Goal: Use online tool/utility: Use online tool/utility

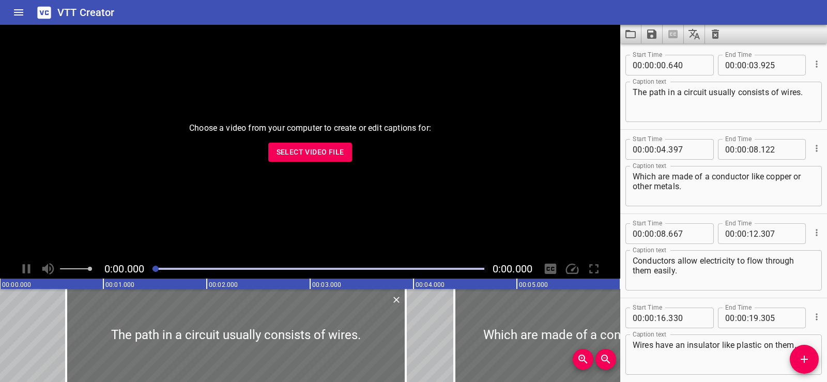
scroll to position [216, 0]
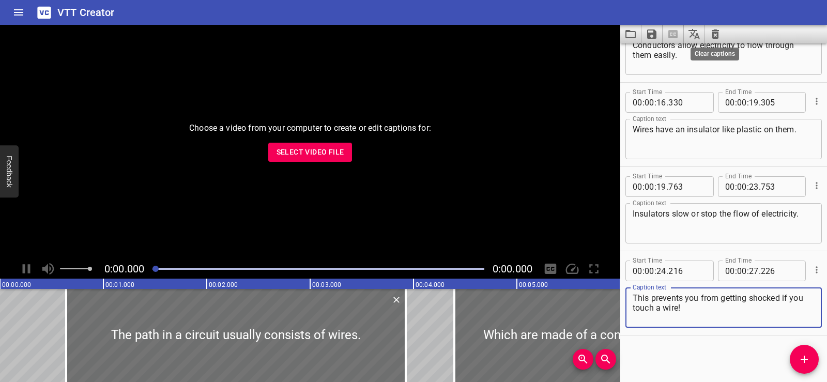
click at [712, 33] on icon "Clear captions" at bounding box center [716, 34] width 12 height 12
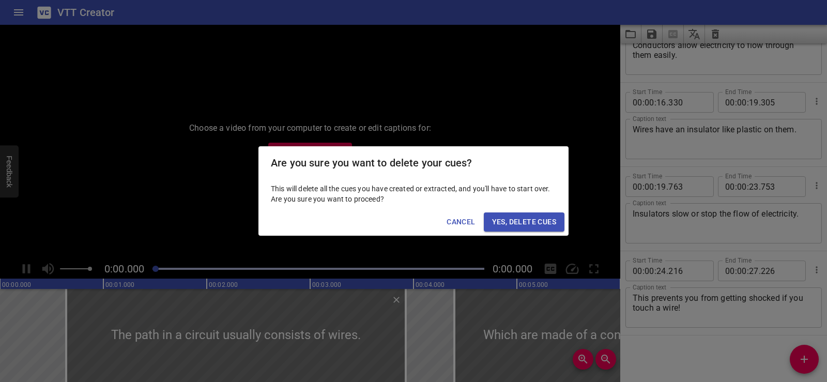
click at [537, 218] on span "Yes, Delete Cues" at bounding box center [524, 222] width 64 height 13
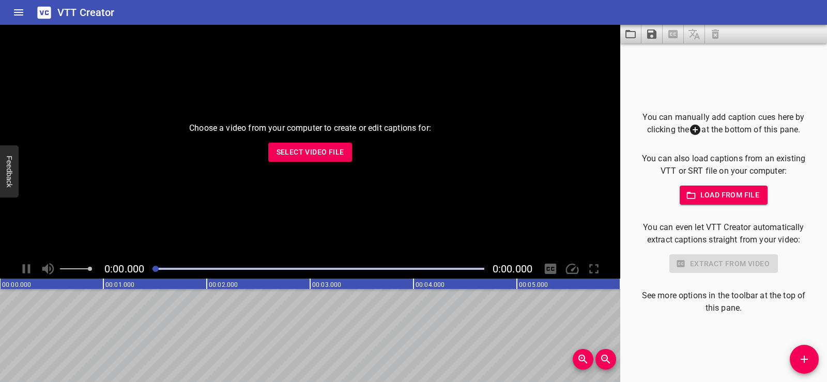
click at [315, 145] on button "Select Video File" at bounding box center [310, 152] width 84 height 19
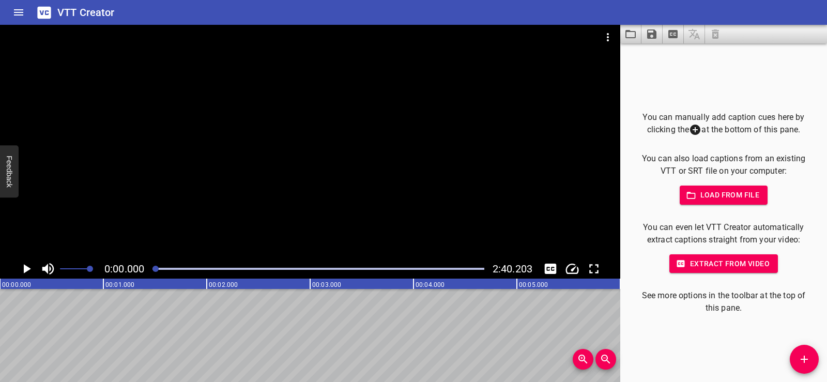
click at [712, 194] on span "Load from file" at bounding box center [724, 195] width 72 height 13
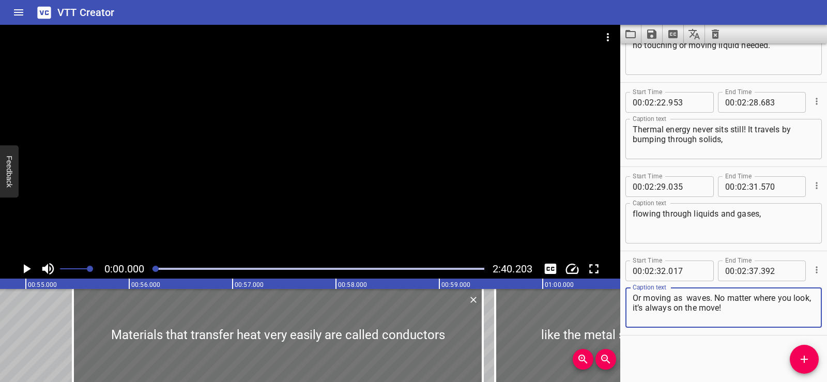
scroll to position [0, 5679]
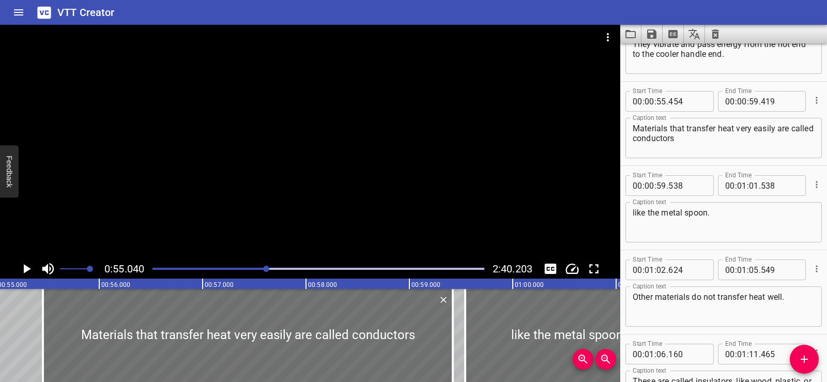
click at [26, 268] on icon "Play/Pause" at bounding box center [27, 268] width 7 height 9
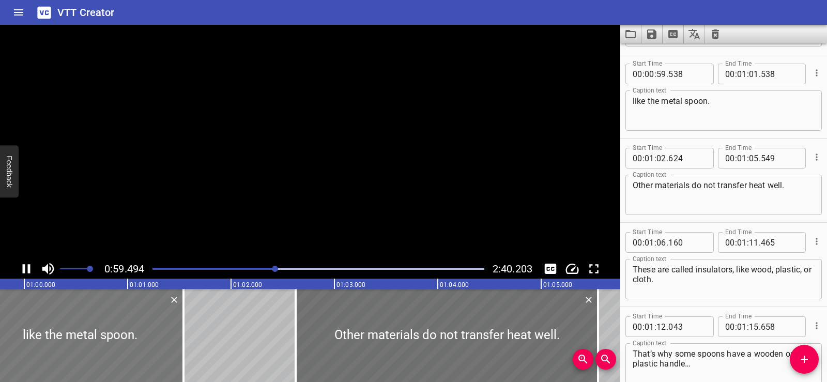
scroll to position [1096, 0]
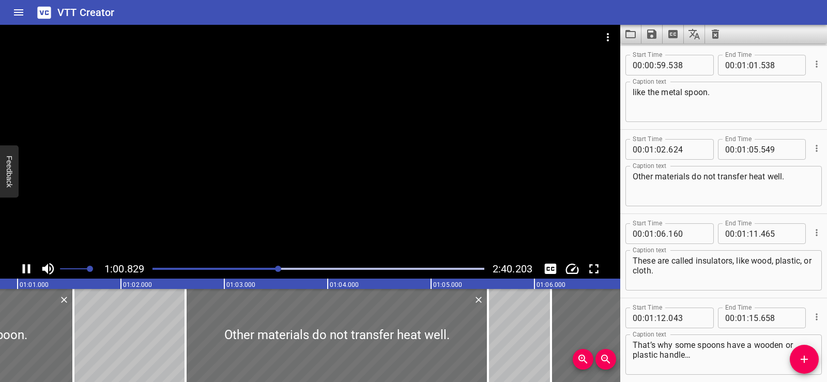
click at [27, 266] on icon "Play/Pause" at bounding box center [27, 269] width 16 height 16
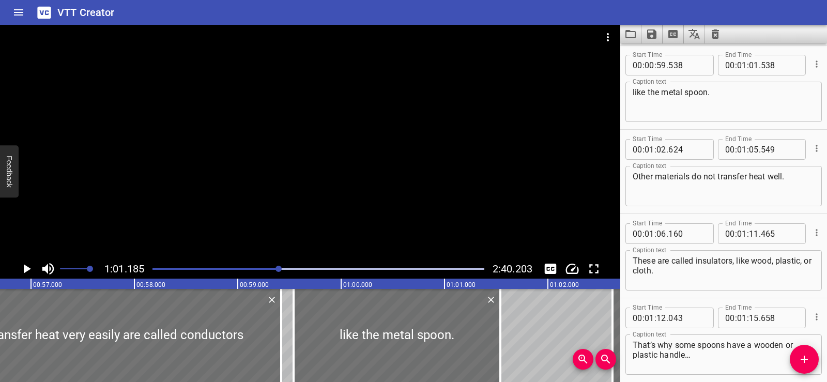
scroll to position [0, 5928]
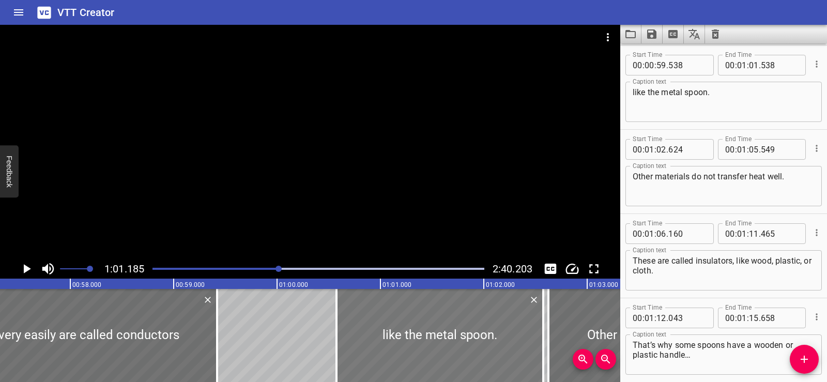
drag, startPoint x: 349, startPoint y: 347, endPoint x: 418, endPoint y: 350, distance: 68.8
click at [418, 350] on div at bounding box center [440, 335] width 207 height 93
type input "01"
type input "00"
type input "573"
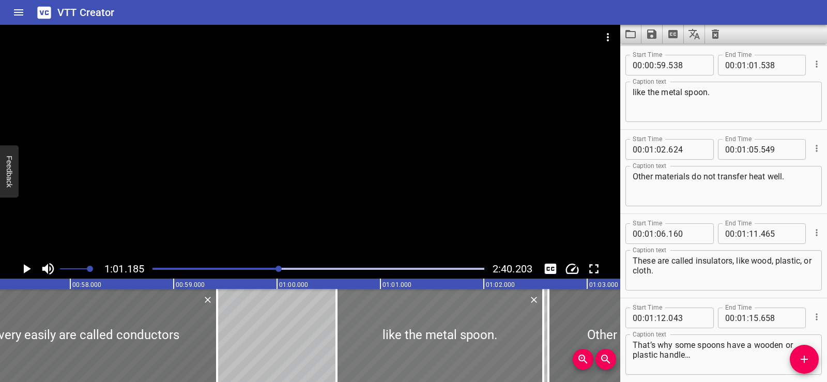
type input "02"
type input "573"
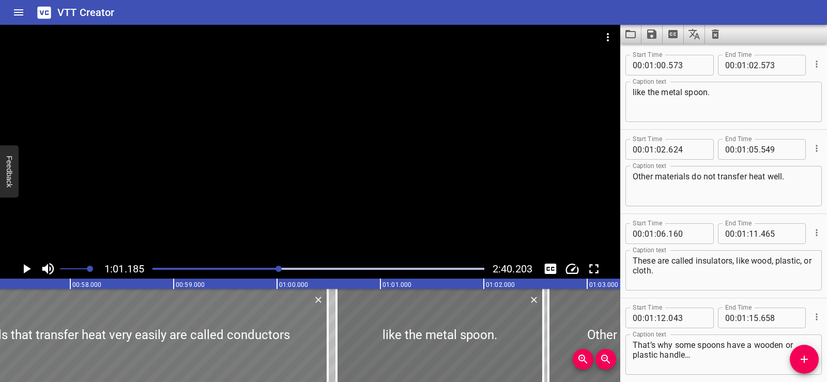
drag, startPoint x: 135, startPoint y: 340, endPoint x: 246, endPoint y: 343, distance: 110.7
click at [246, 343] on div at bounding box center [123, 335] width 410 height 93
type input "56"
type input "524"
type input "01"
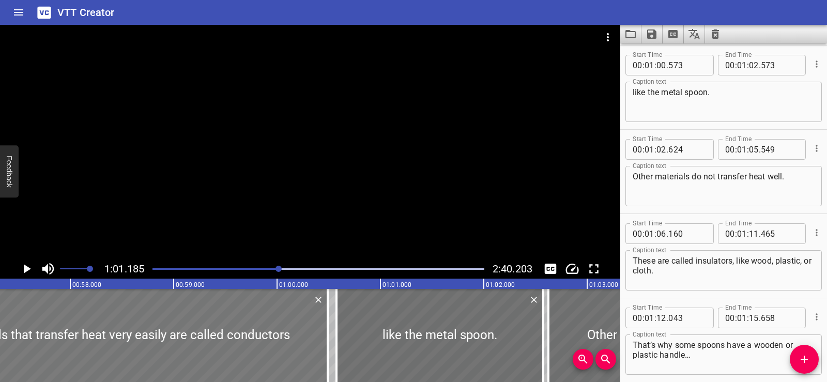
type input "00"
type input "489"
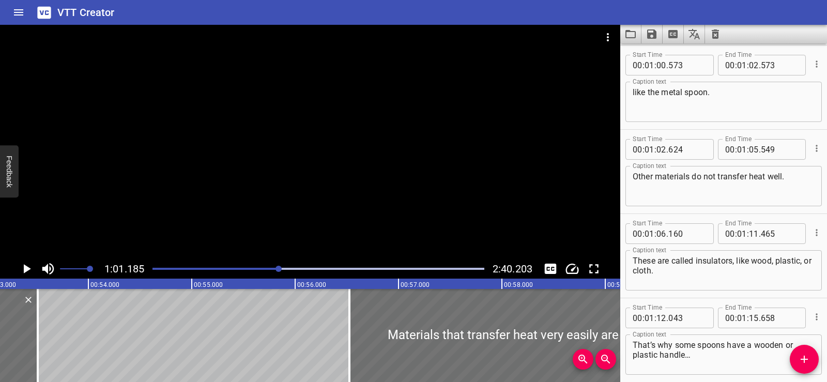
scroll to position [0, 5529]
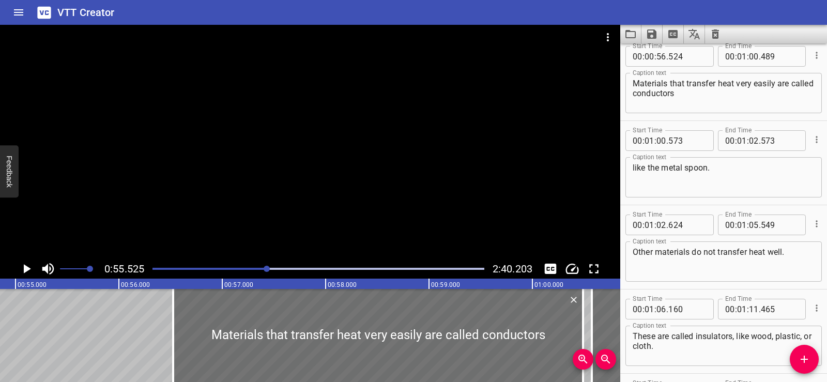
scroll to position [1012, 0]
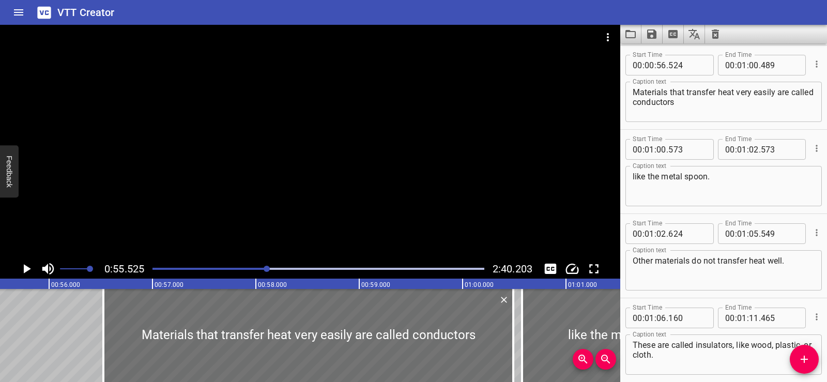
click at [298, 165] on div at bounding box center [310, 142] width 621 height 234
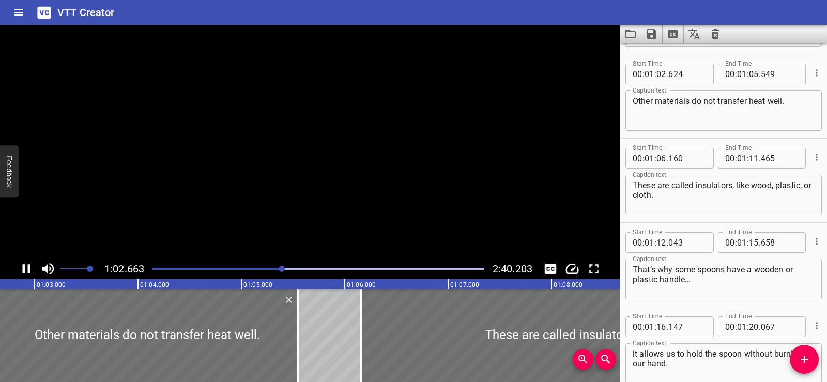
scroll to position [1180, 0]
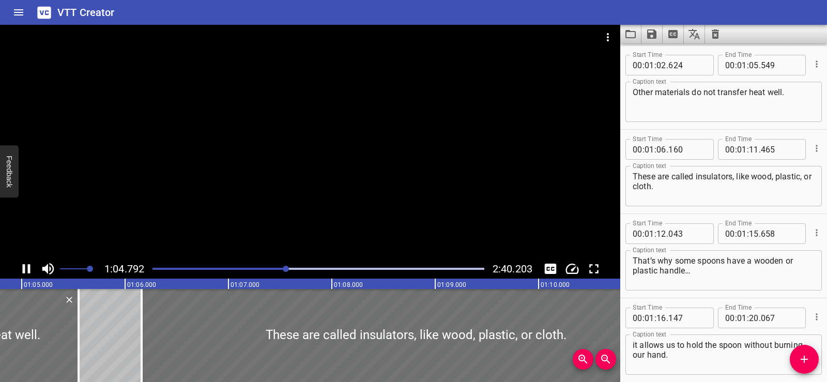
click at [303, 182] on div at bounding box center [310, 142] width 621 height 234
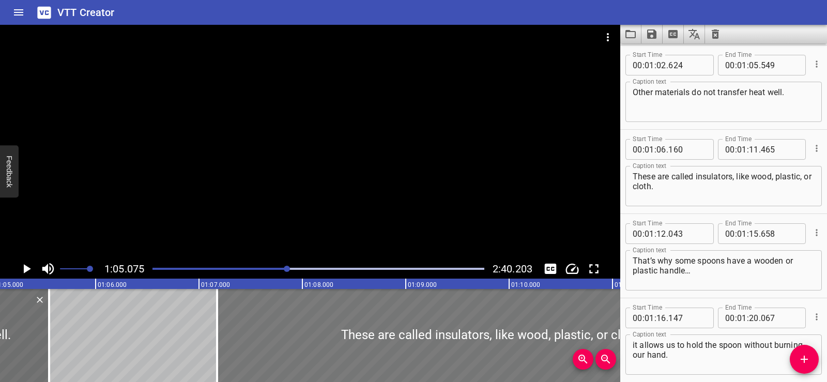
drag, startPoint x: 321, startPoint y: 349, endPoint x: 400, endPoint y: 348, distance: 79.1
click at [400, 348] on div at bounding box center [491, 335] width 549 height 93
type input "07"
type input "175"
type input "12"
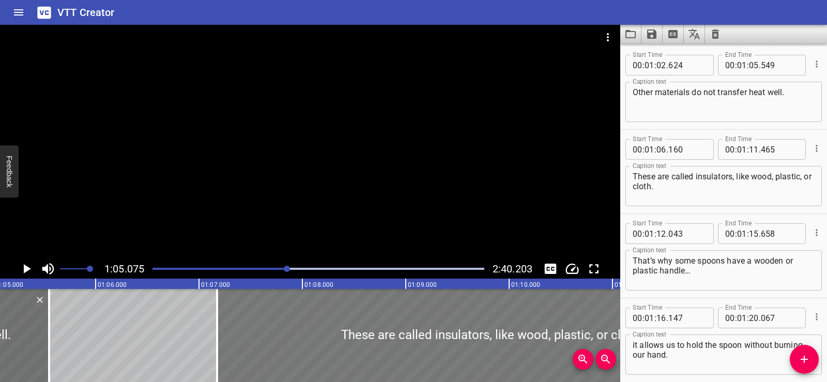
type input "480"
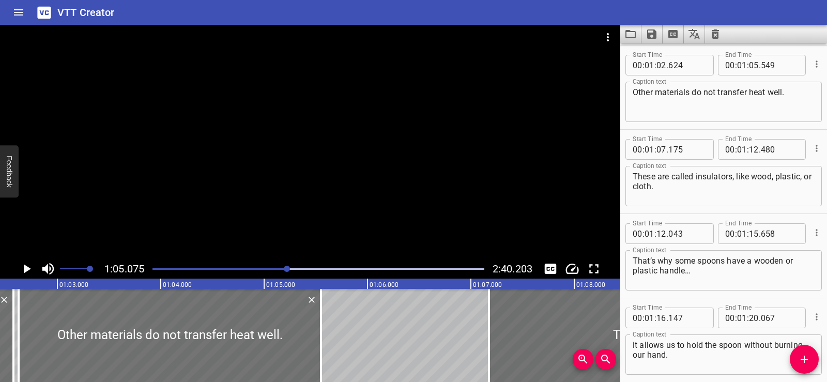
scroll to position [0, 6442]
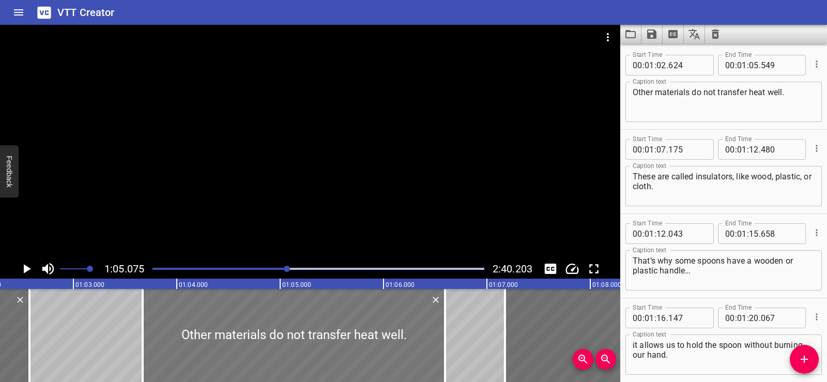
drag, startPoint x: 134, startPoint y: 317, endPoint x: 243, endPoint y: 336, distance: 109.7
click at [243, 336] on div at bounding box center [294, 335] width 303 height 93
type input "03"
type input "669"
type input "06"
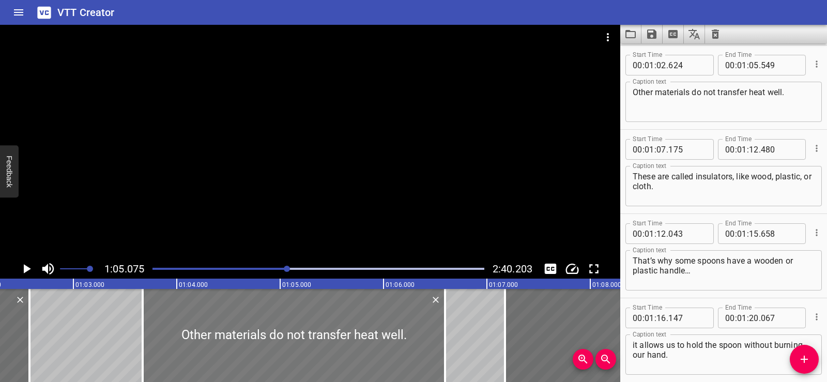
type input "594"
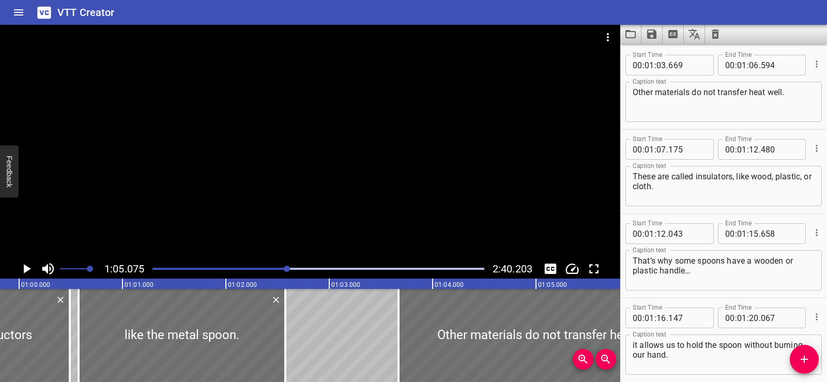
scroll to position [0, 6170]
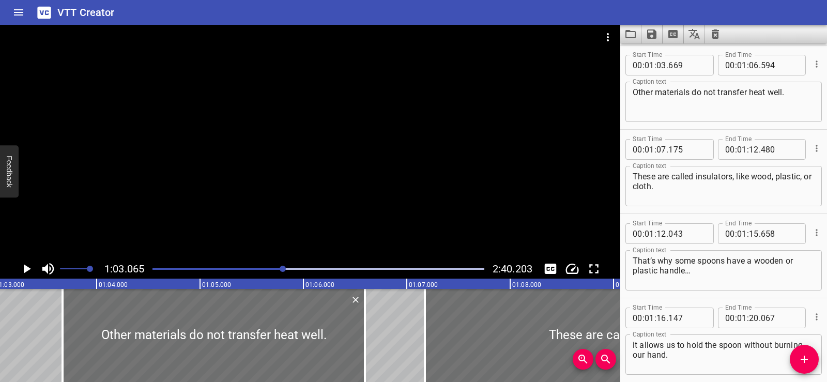
click at [357, 143] on div at bounding box center [310, 142] width 621 height 234
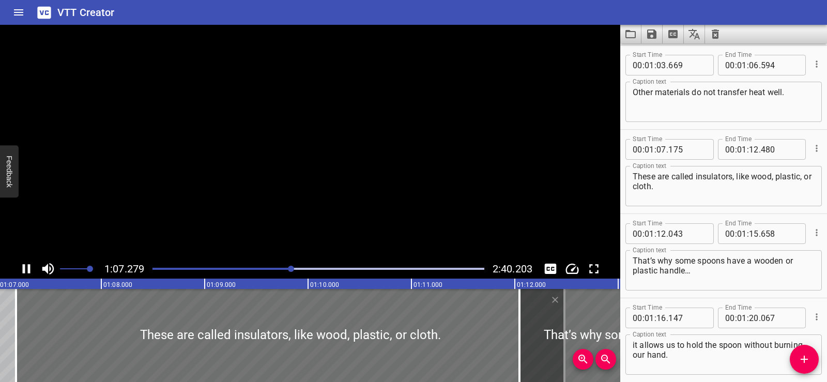
scroll to position [1264, 0]
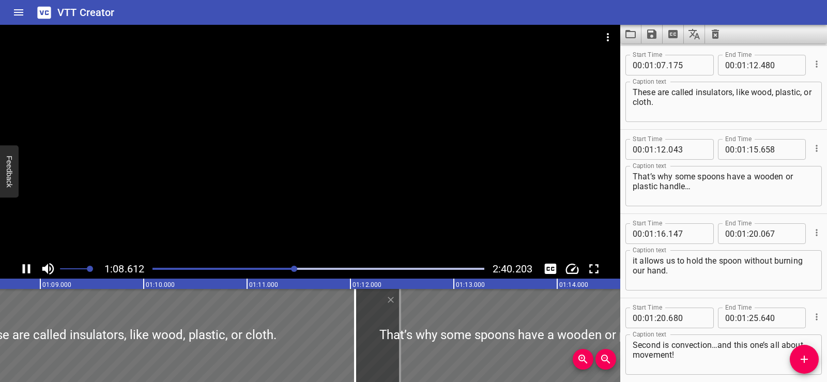
click at [371, 151] on div at bounding box center [310, 142] width 621 height 234
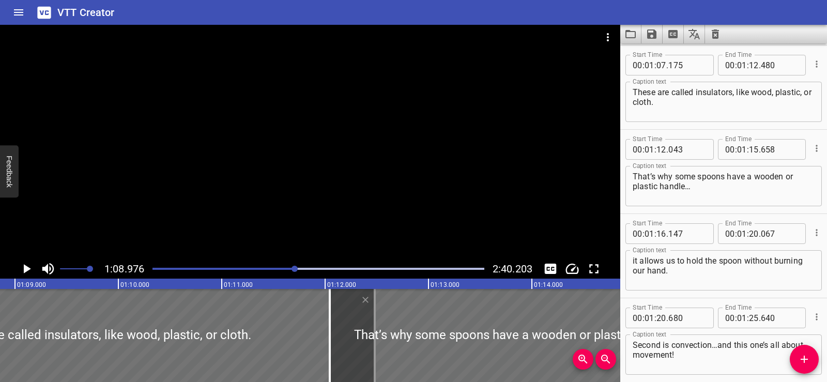
scroll to position [0, 0]
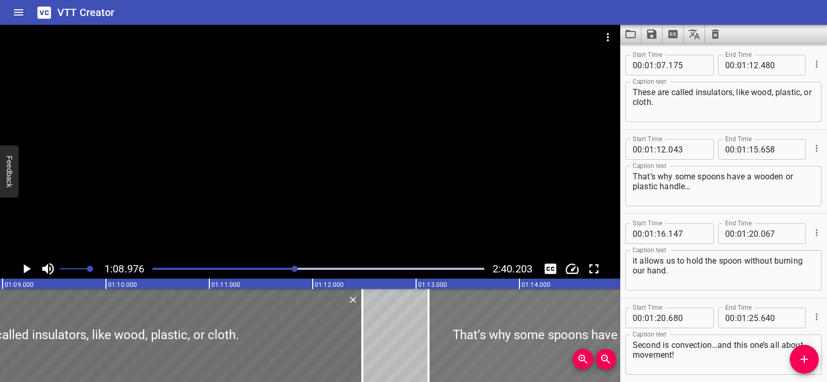
drag, startPoint x: 424, startPoint y: 343, endPoint x: 535, endPoint y: 339, distance: 111.3
click at [535, 339] on div at bounding box center [616, 335] width 374 height 93
type input "13"
type input "118"
type input "16"
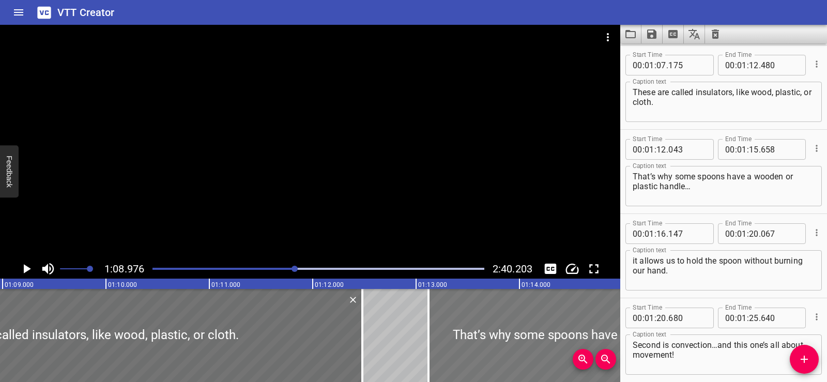
type input "733"
click at [327, 148] on div at bounding box center [310, 142] width 621 height 234
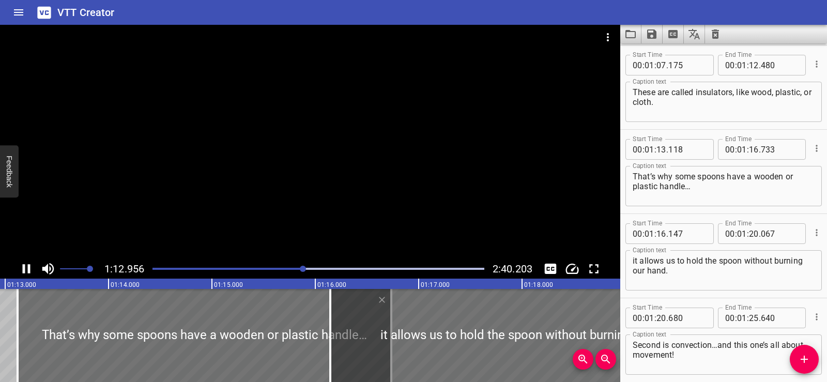
click at [311, 161] on div at bounding box center [310, 142] width 621 height 234
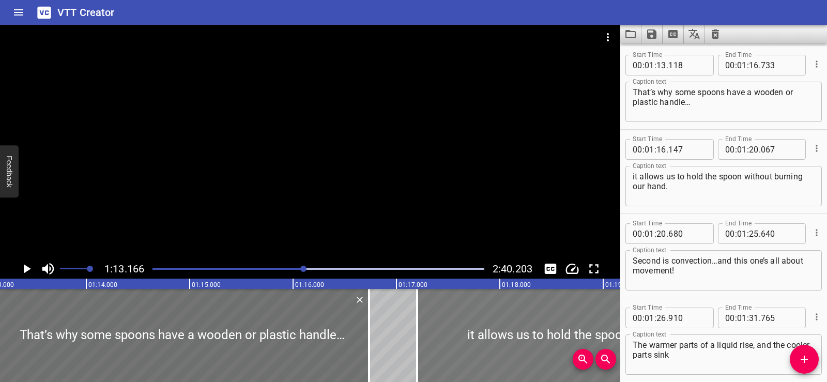
drag, startPoint x: 391, startPoint y: 319, endPoint x: 501, endPoint y: 314, distance: 109.2
click at [501, 314] on div at bounding box center [619, 335] width 405 height 93
type input "17"
type input "202"
type input "21"
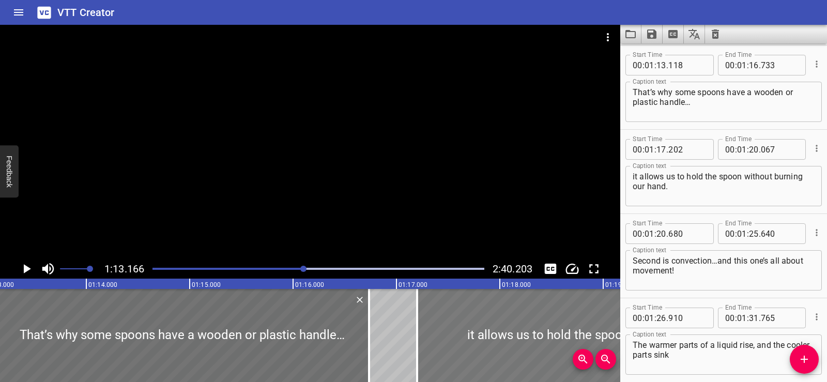
type input "122"
click at [344, 102] on div at bounding box center [310, 142] width 621 height 234
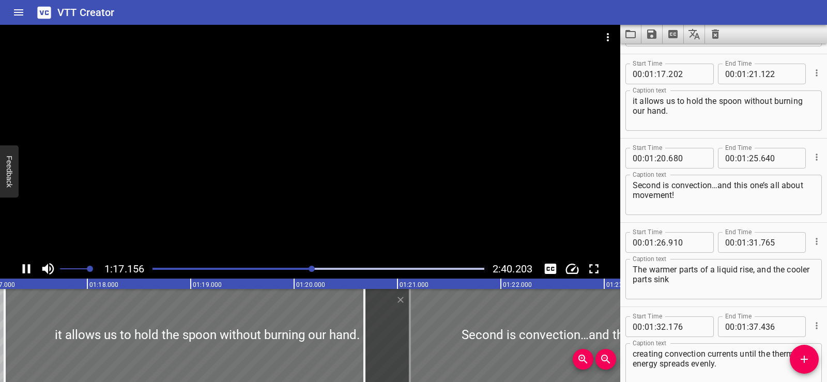
scroll to position [0, 8008]
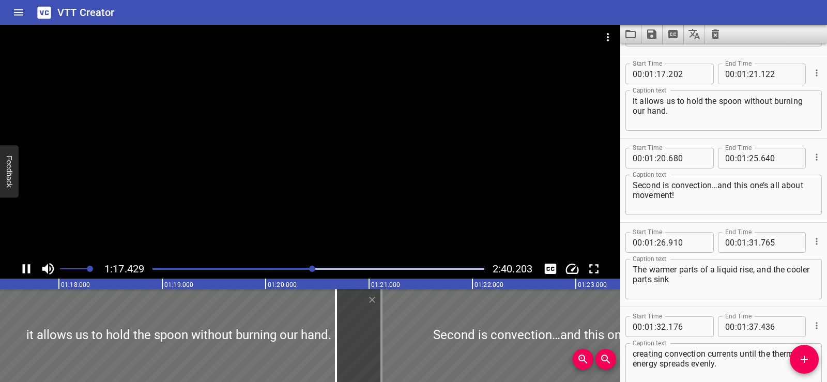
click at [339, 150] on div at bounding box center [310, 142] width 621 height 234
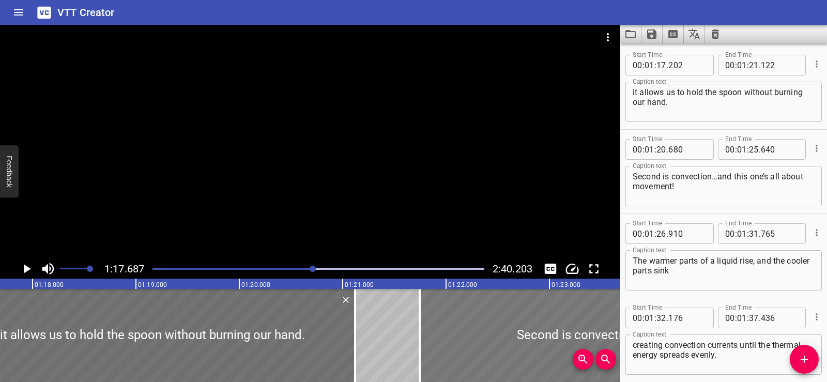
drag, startPoint x: 472, startPoint y: 328, endPoint x: 570, endPoint y: 322, distance: 98.4
click at [570, 322] on div at bounding box center [676, 335] width 513 height 93
type input "21"
type input "745"
type input "26"
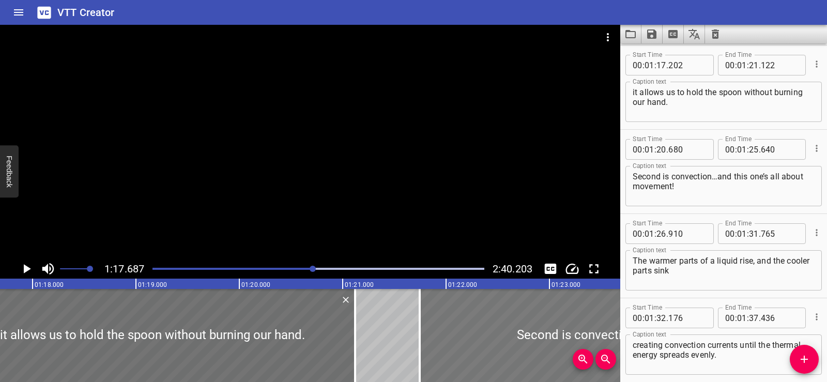
type input "705"
click at [382, 122] on div at bounding box center [310, 142] width 621 height 234
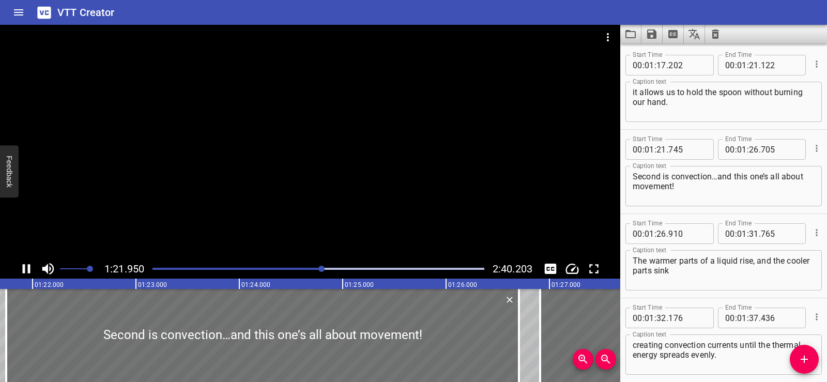
scroll to position [1517, 0]
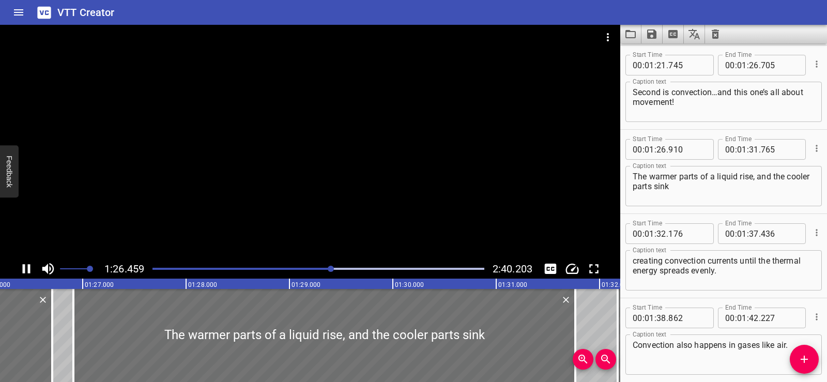
click at [296, 141] on div at bounding box center [310, 142] width 621 height 234
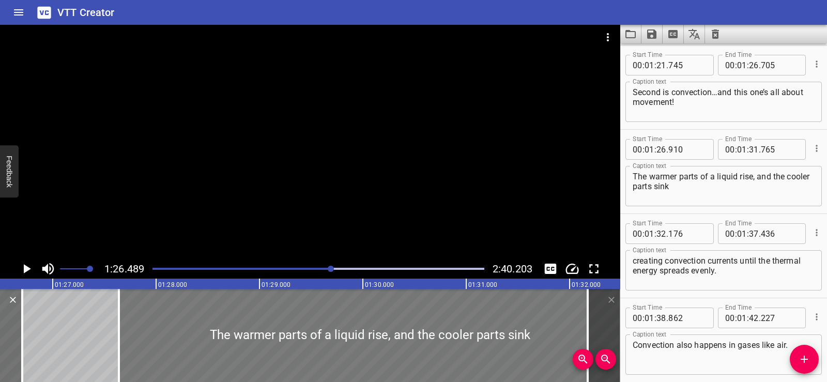
drag, startPoint x: 236, startPoint y: 328, endPoint x: 311, endPoint y: 336, distance: 75.8
click at [311, 336] on div at bounding box center [370, 335] width 502 height 93
type input "27"
type input "640"
type input "32"
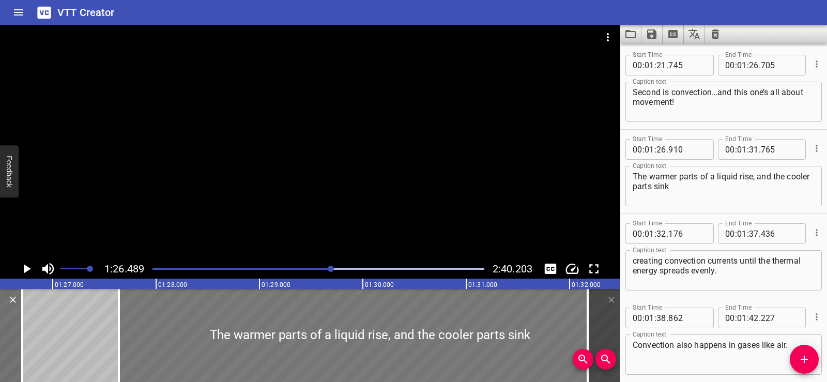
type input "495"
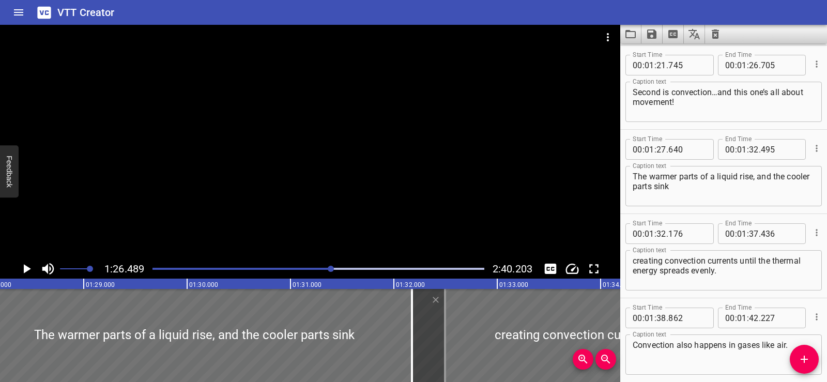
scroll to position [0, 9185]
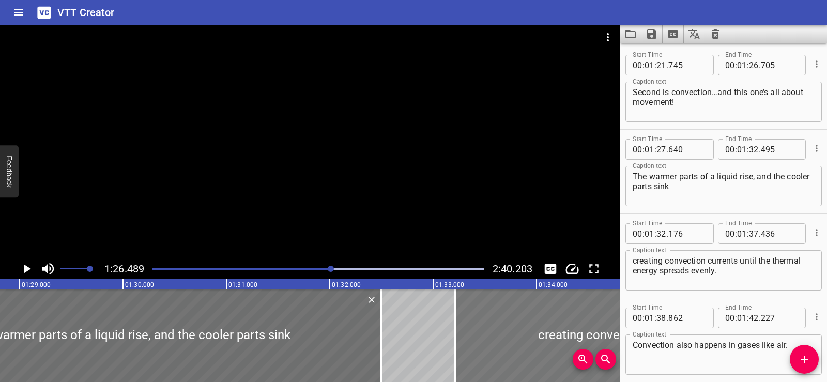
drag, startPoint x: 464, startPoint y: 341, endPoint x: 557, endPoint y: 340, distance: 93.6
click at [557, 340] on div at bounding box center [728, 335] width 544 height 93
type input "33"
type input "216"
type input "38"
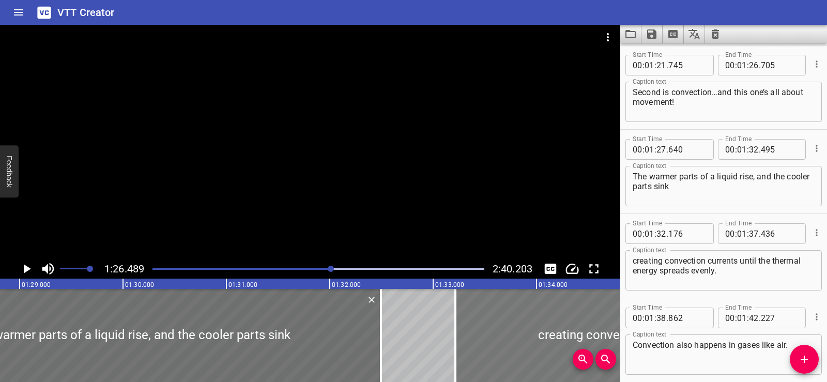
type input "476"
click at [337, 164] on div at bounding box center [310, 142] width 621 height 234
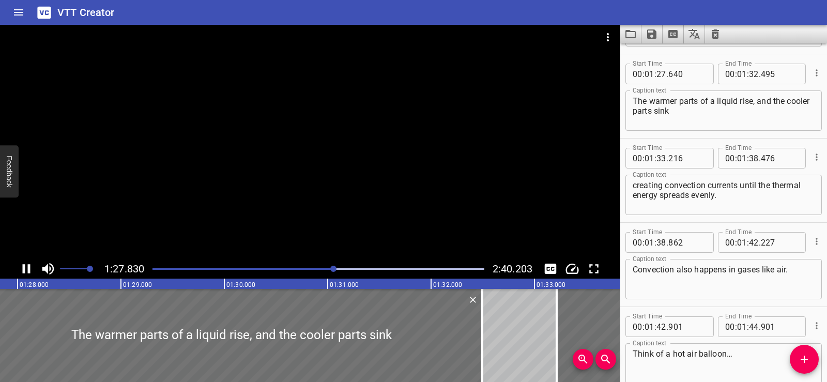
scroll to position [1602, 0]
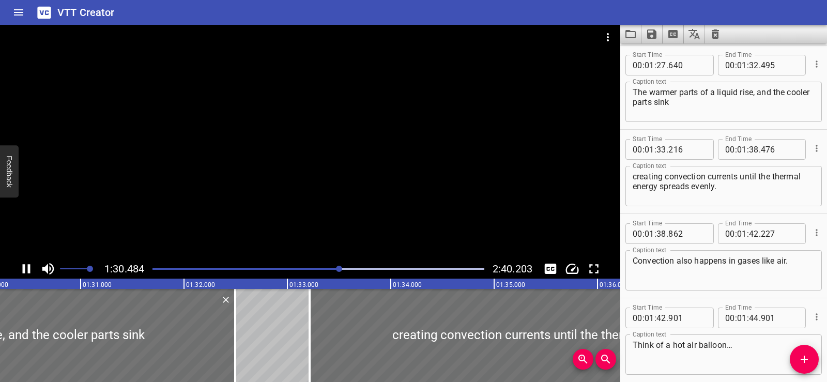
click at [328, 170] on div at bounding box center [310, 142] width 621 height 234
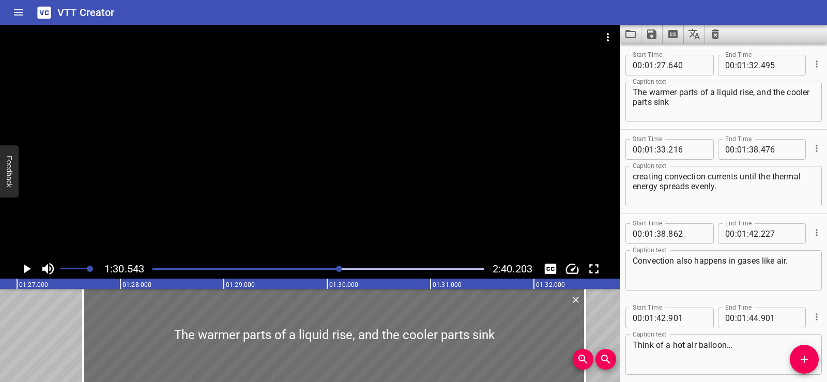
scroll to position [0, 8997]
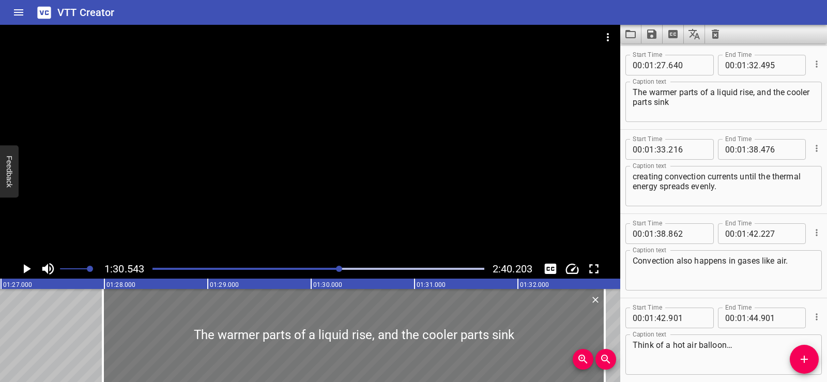
drag, startPoint x: 256, startPoint y: 336, endPoint x: 272, endPoint y: 334, distance: 16.2
click at [272, 334] on div at bounding box center [354, 335] width 502 height 93
type input "985"
type input "840"
click at [299, 145] on div at bounding box center [310, 142] width 621 height 234
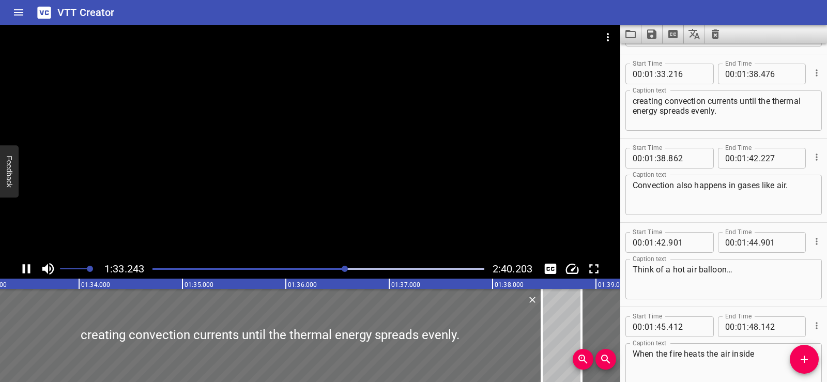
scroll to position [1686, 0]
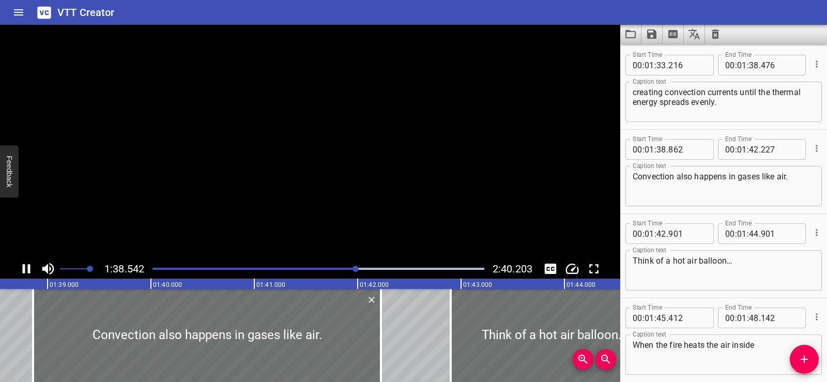
click at [319, 143] on video at bounding box center [310, 142] width 621 height 234
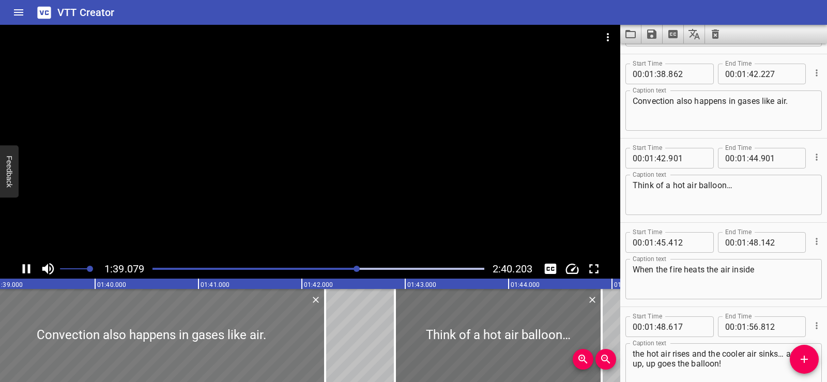
scroll to position [1770, 0]
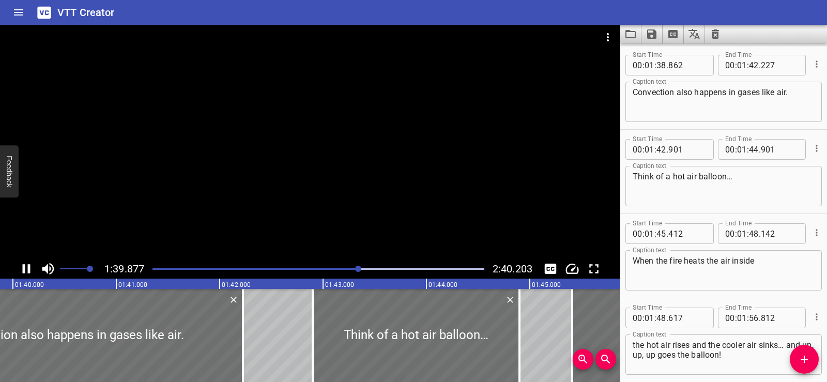
click at [319, 150] on div at bounding box center [310, 142] width 621 height 234
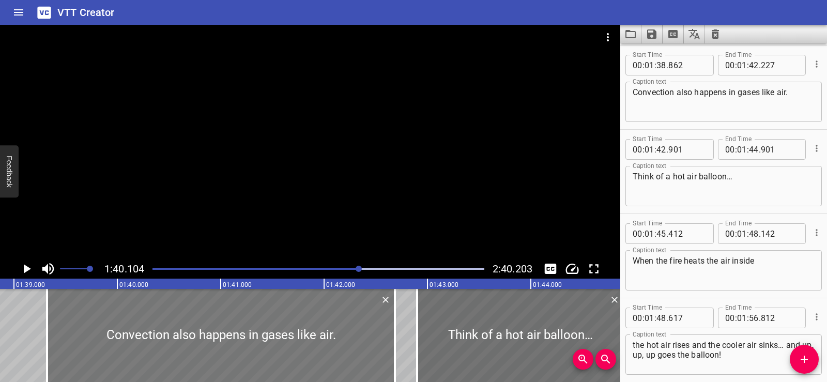
drag, startPoint x: 236, startPoint y: 348, endPoint x: 284, endPoint y: 348, distance: 47.6
click at [284, 348] on div at bounding box center [221, 335] width 348 height 93
type input "39"
type input "322"
type input "687"
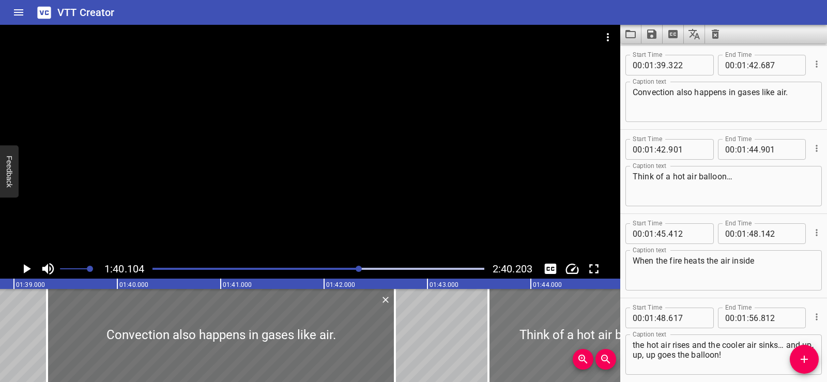
drag, startPoint x: 435, startPoint y: 340, endPoint x: 510, endPoint y: 333, distance: 75.9
click at [510, 333] on div at bounding box center [592, 335] width 207 height 93
type input "43"
type input "631"
type input "45"
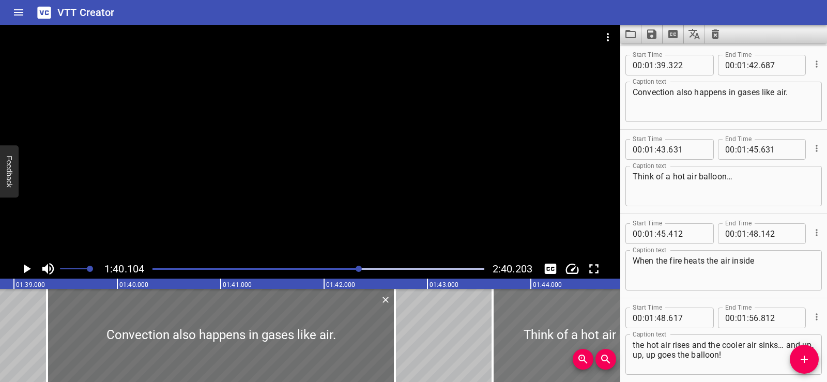
type input "631"
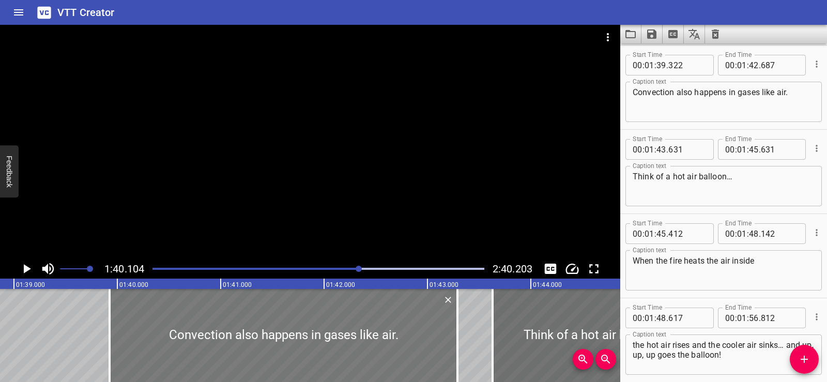
drag, startPoint x: 284, startPoint y: 346, endPoint x: 340, endPoint y: 341, distance: 56.6
click at [340, 341] on div at bounding box center [284, 335] width 348 height 93
type input "927"
type input "43"
type input "292"
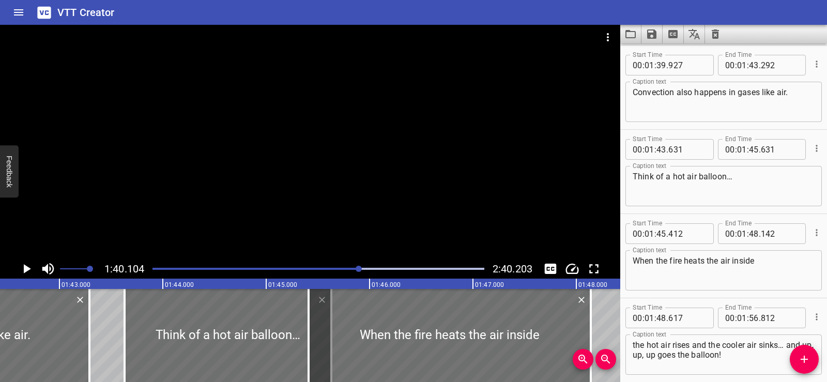
scroll to position [0, 10609]
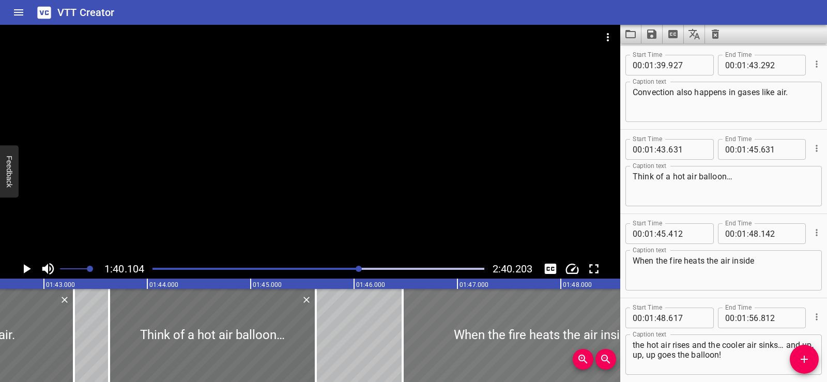
drag, startPoint x: 393, startPoint y: 341, endPoint x: 503, endPoint y: 354, distance: 110.4
click at [503, 354] on div at bounding box center [544, 335] width 282 height 93
type input "46"
type input "472"
type input "49"
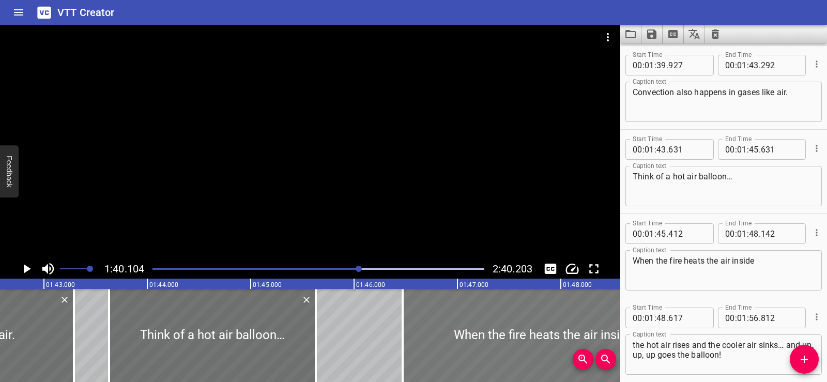
type input "202"
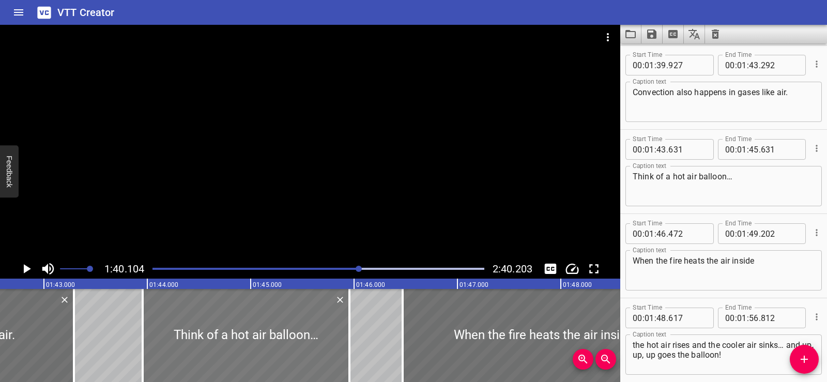
drag, startPoint x: 221, startPoint y: 340, endPoint x: 254, endPoint y: 344, distance: 33.9
click at [254, 344] on div at bounding box center [246, 335] width 207 height 93
type input "956"
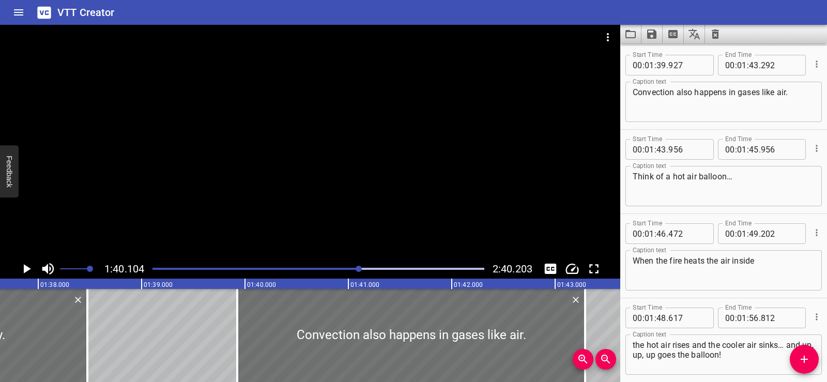
scroll to position [0, 10033]
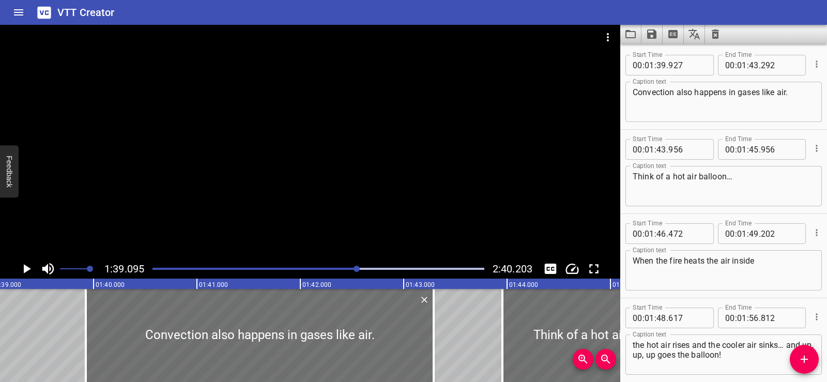
click at [346, 146] on div at bounding box center [310, 142] width 621 height 234
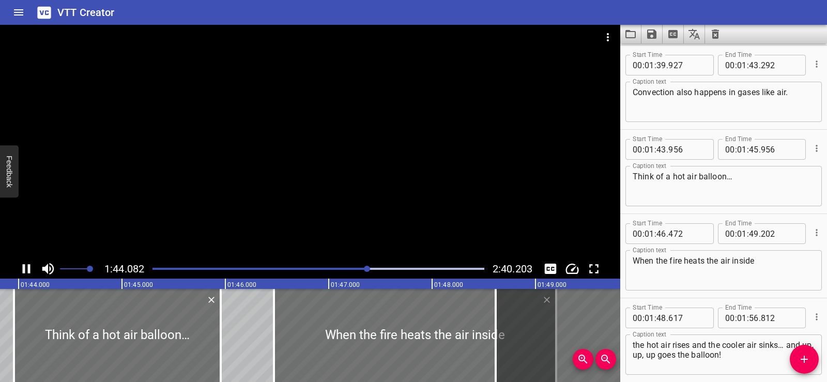
scroll to position [1854, 0]
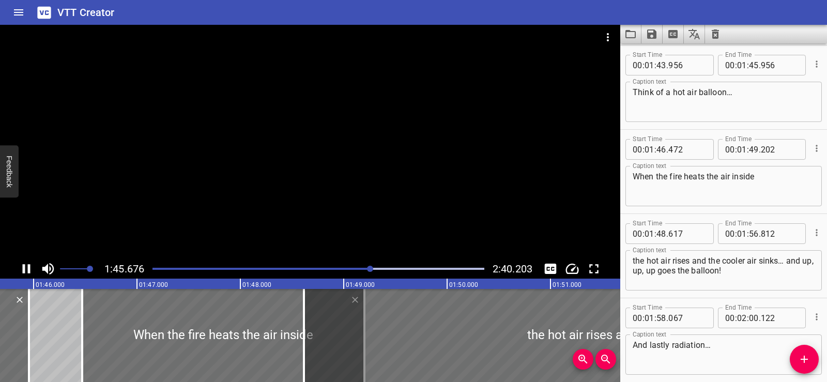
click at [299, 134] on div at bounding box center [310, 142] width 621 height 234
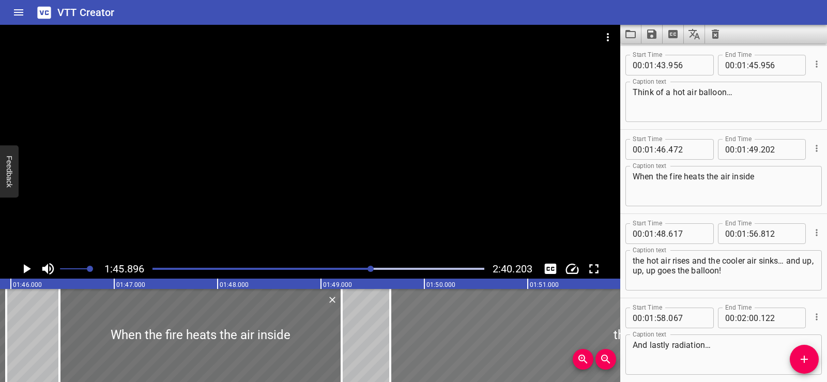
drag, startPoint x: 382, startPoint y: 330, endPoint x: 491, endPoint y: 330, distance: 109.1
click at [491, 330] on div at bounding box center [814, 335] width 848 height 93
type input "49"
type input "672"
type input "57"
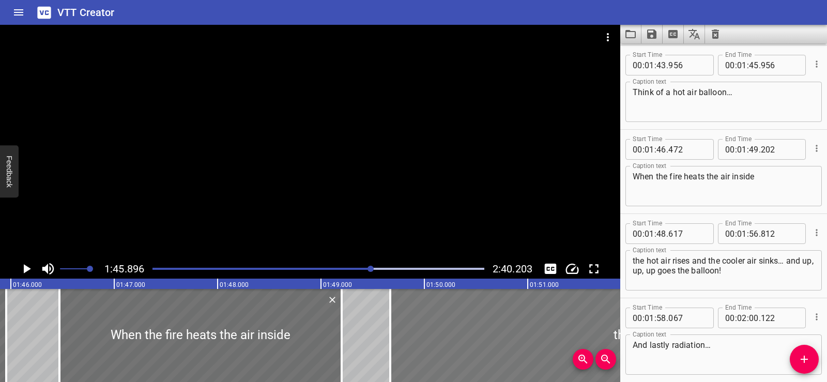
type input "867"
click at [310, 146] on div at bounding box center [310, 142] width 621 height 234
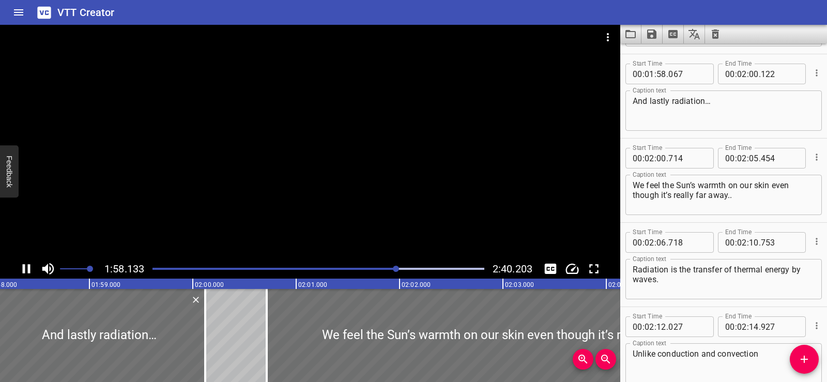
scroll to position [2107, 0]
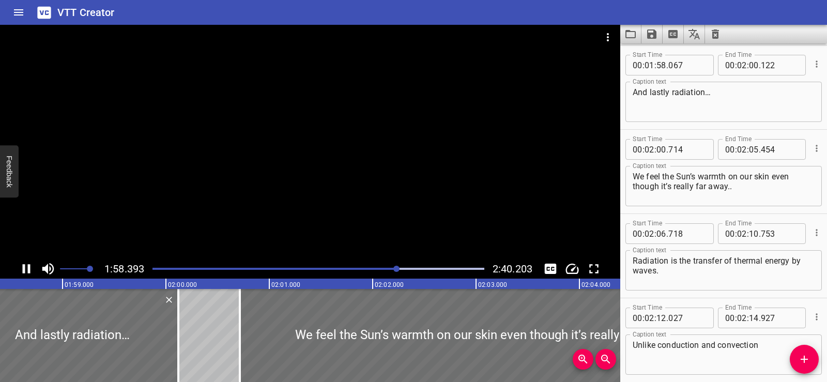
click at [286, 137] on div at bounding box center [310, 142] width 621 height 234
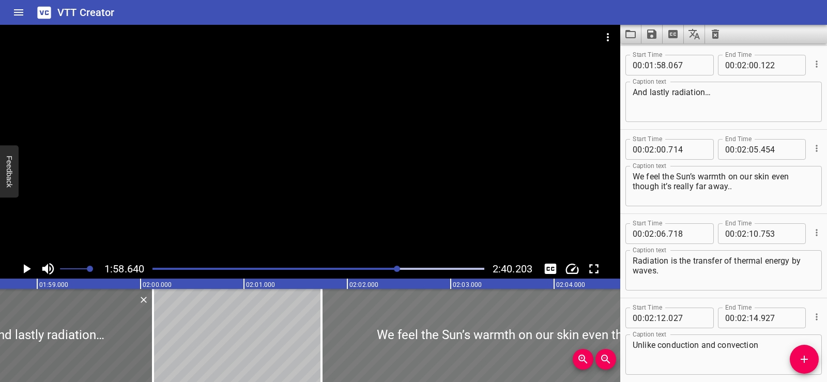
drag, startPoint x: 329, startPoint y: 333, endPoint x: 436, endPoint y: 334, distance: 107.0
click at [436, 334] on div at bounding box center [567, 335] width 490 height 93
type input "01"
type input "749"
type input "06"
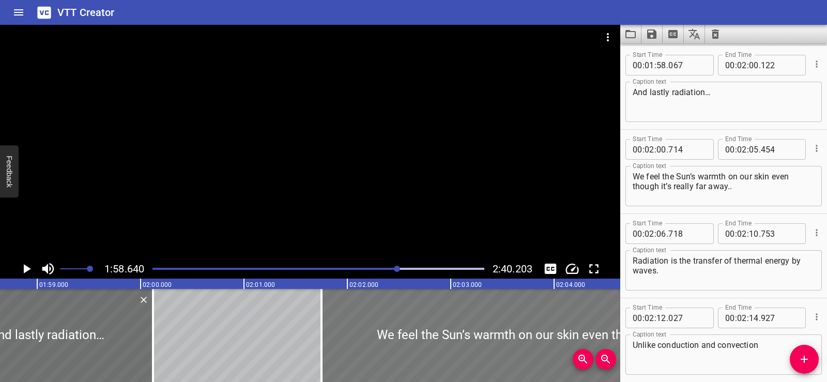
type input "489"
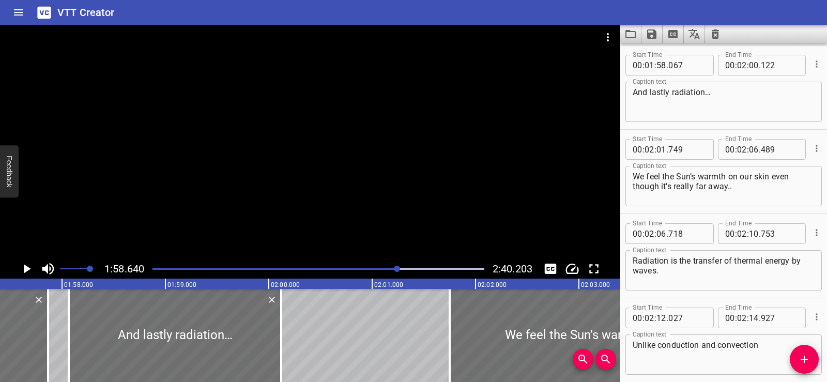
scroll to position [0, 12095]
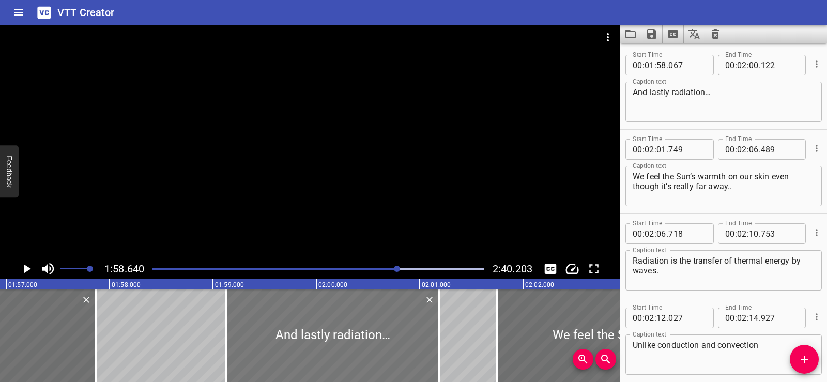
drag, startPoint x: 281, startPoint y: 354, endPoint x: 359, endPoint y: 340, distance: 78.7
click at [359, 340] on div at bounding box center [333, 335] width 213 height 93
type input "59"
type input "132"
type input "01"
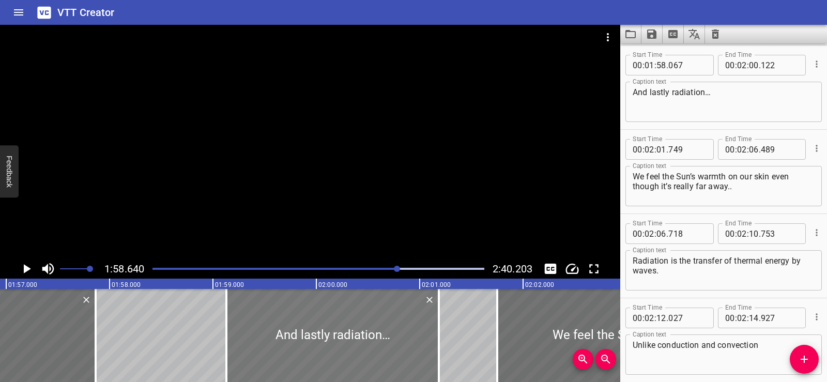
type input "187"
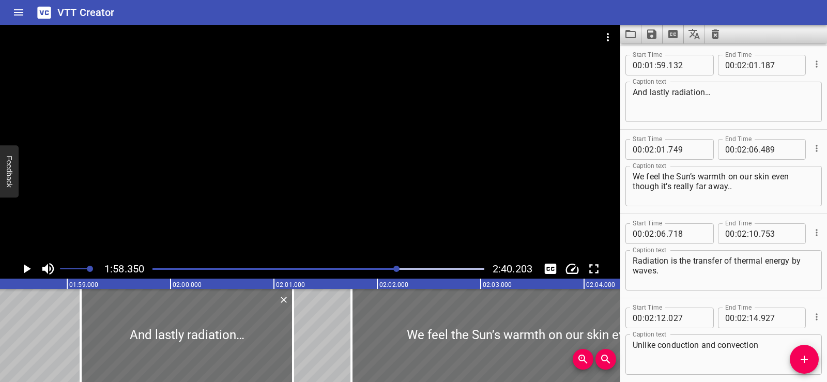
click at [330, 143] on div at bounding box center [310, 142] width 621 height 234
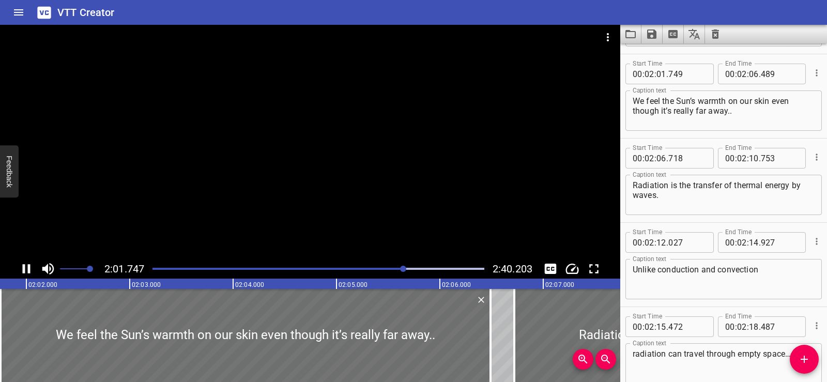
scroll to position [2192, 0]
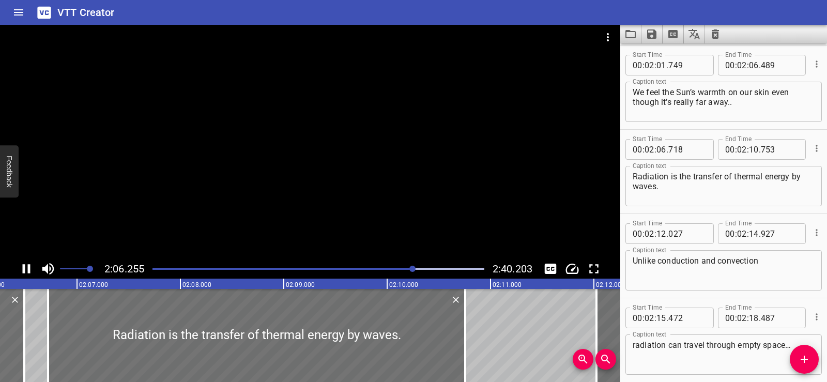
click at [298, 109] on div at bounding box center [310, 142] width 621 height 234
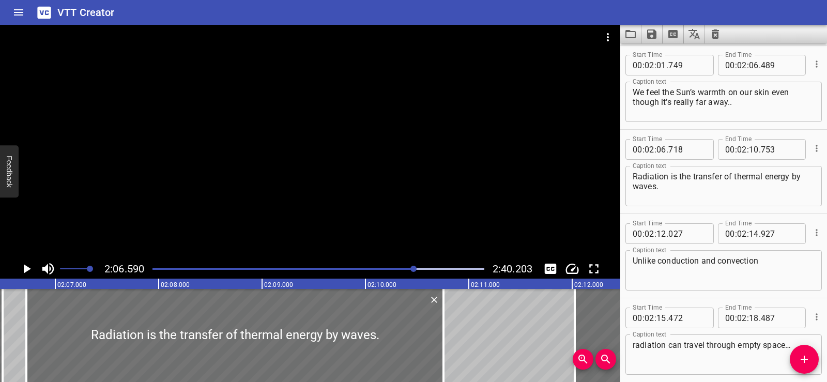
scroll to position [0, 13093]
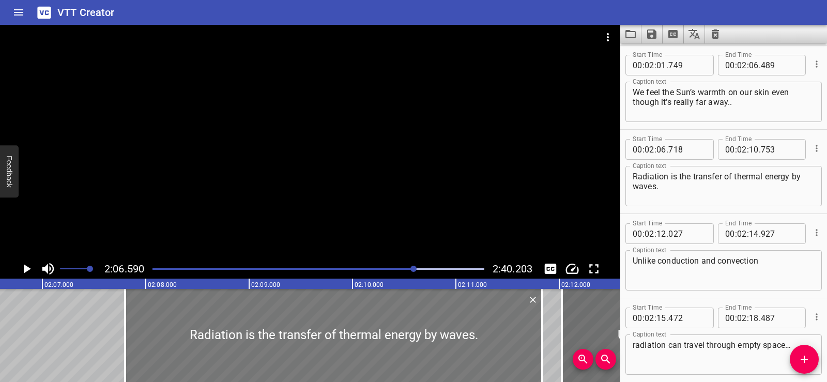
drag, startPoint x: 140, startPoint y: 311, endPoint x: 252, endPoint y: 331, distance: 113.5
click at [252, 331] on div at bounding box center [333, 335] width 417 height 93
type input "07"
type input "798"
type input "11"
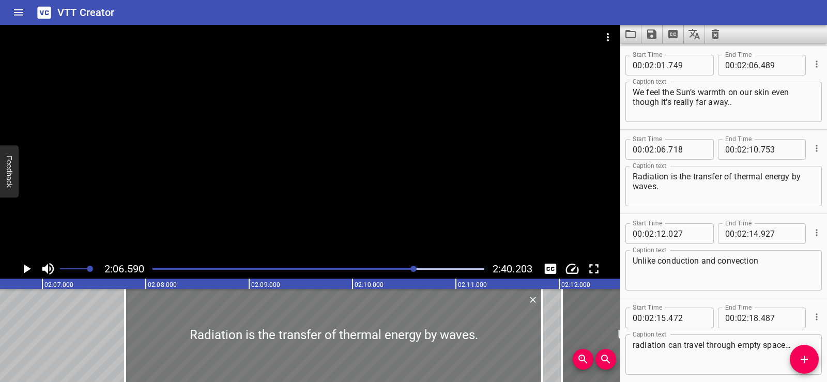
type input "833"
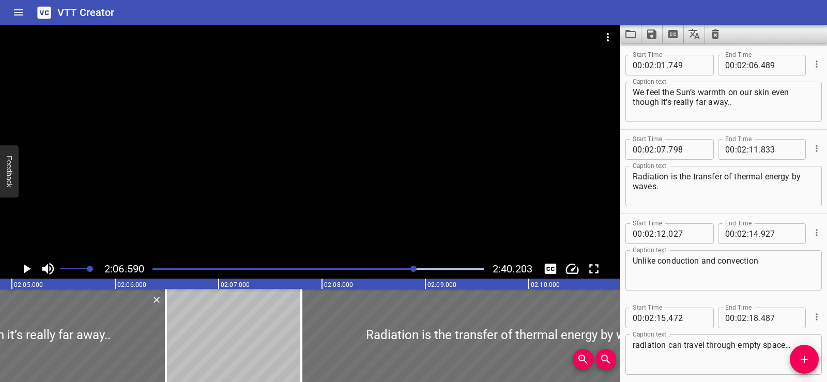
scroll to position [0, 13013]
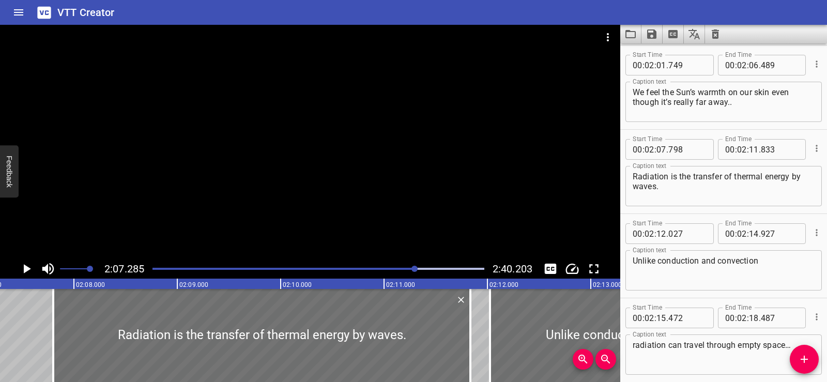
click at [351, 169] on div at bounding box center [310, 142] width 621 height 234
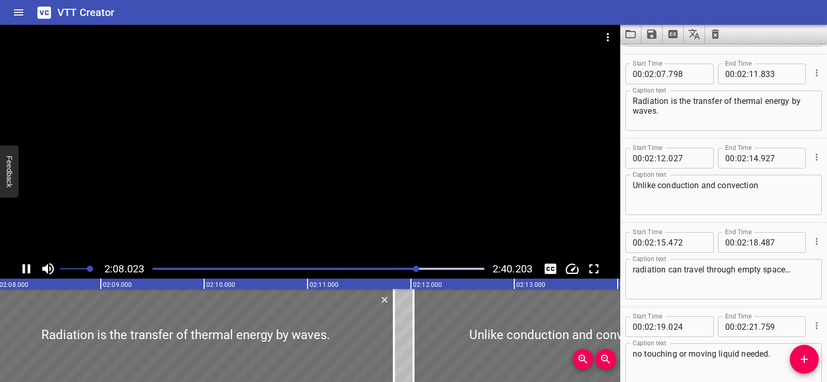
scroll to position [2276, 0]
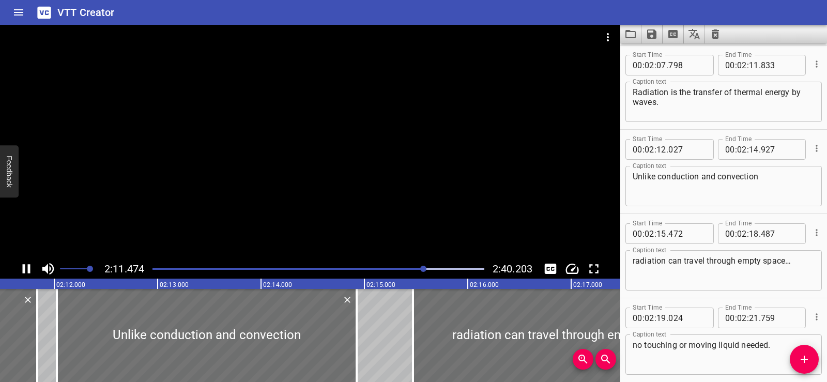
click at [302, 159] on div at bounding box center [310, 142] width 621 height 234
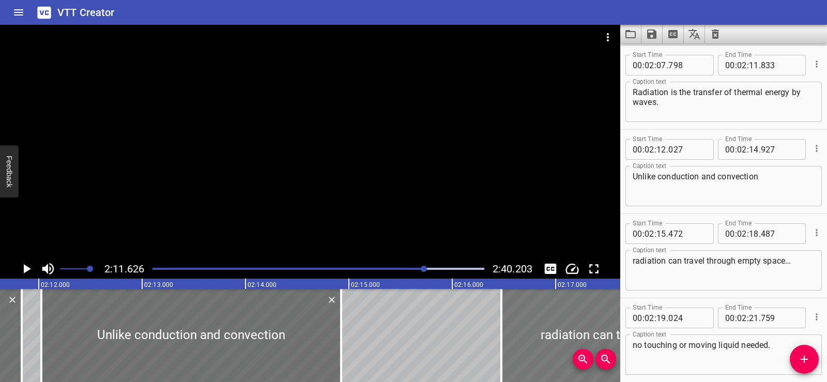
drag, startPoint x: 460, startPoint y: 334, endPoint x: 547, endPoint y: 333, distance: 86.4
click at [547, 333] on div at bounding box center [658, 335] width 312 height 93
type input "16"
type input "477"
type input "19"
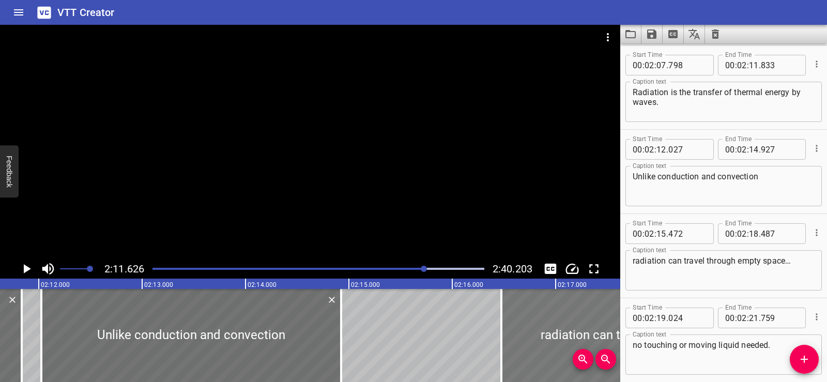
type input "492"
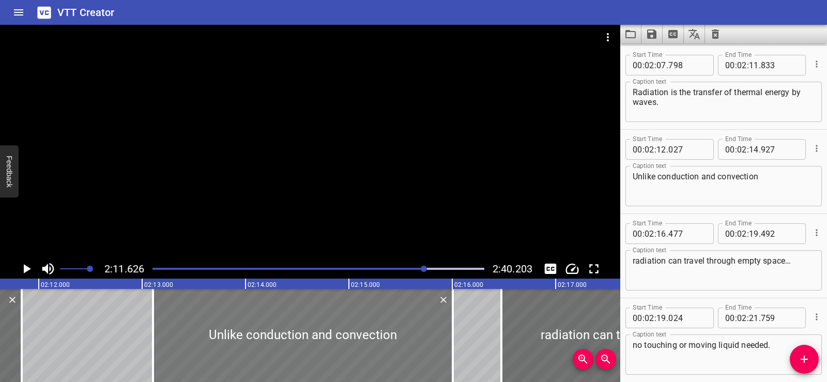
drag, startPoint x: 274, startPoint y: 352, endPoint x: 345, endPoint y: 352, distance: 71.9
click at [345, 352] on div at bounding box center [303, 335] width 300 height 93
type input "13"
type input "107"
type input "16"
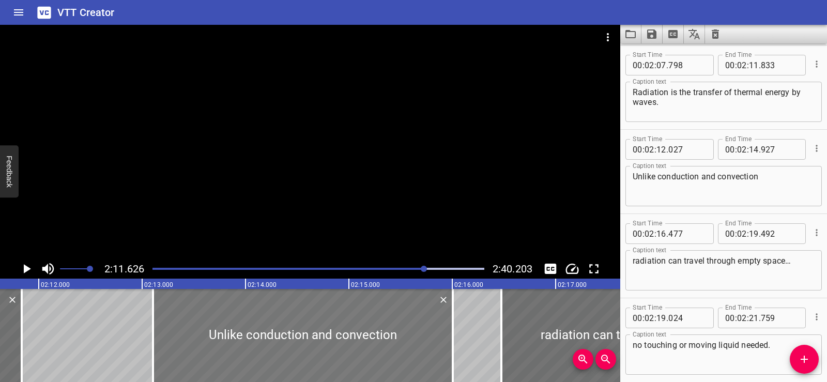
type input "007"
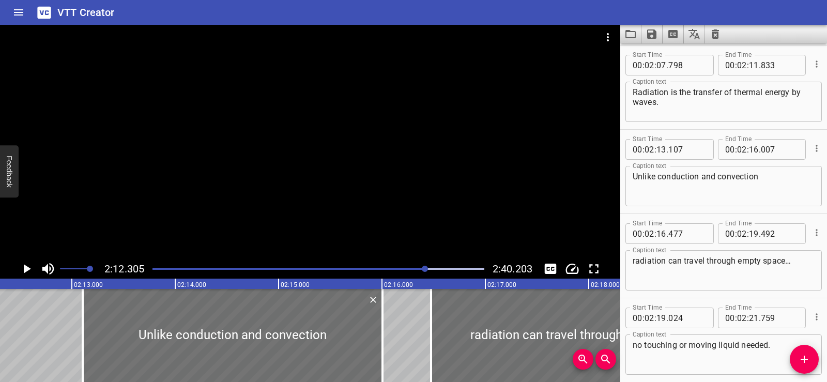
click at [252, 179] on div at bounding box center [310, 142] width 621 height 234
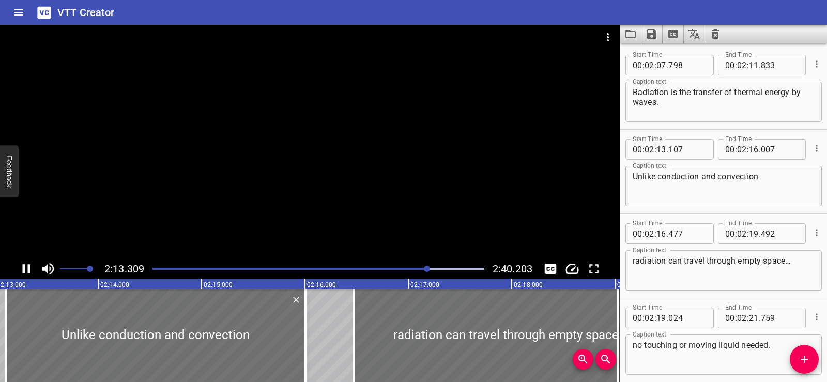
scroll to position [2351, 0]
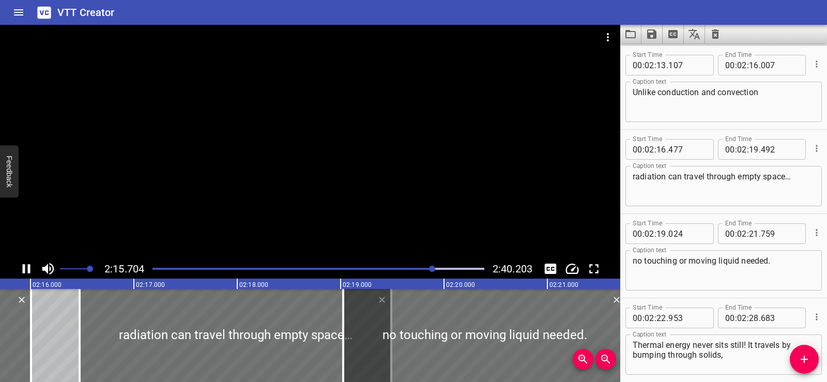
click at [369, 158] on div at bounding box center [310, 142] width 621 height 234
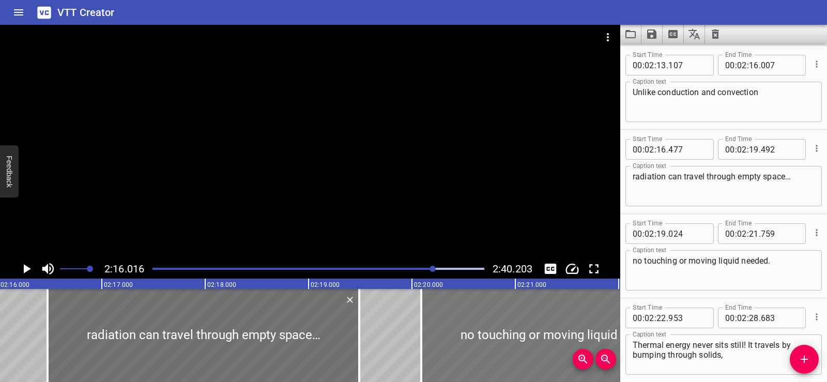
drag, startPoint x: 464, startPoint y: 330, endPoint x: 519, endPoint y: 327, distance: 55.5
click at [519, 327] on div at bounding box center [562, 335] width 283 height 93
type input "20"
type input "089"
type input "22"
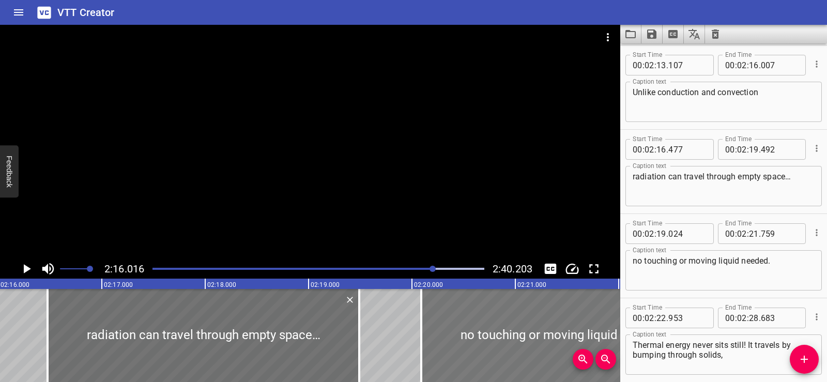
type input "824"
click at [304, 136] on div at bounding box center [310, 142] width 621 height 234
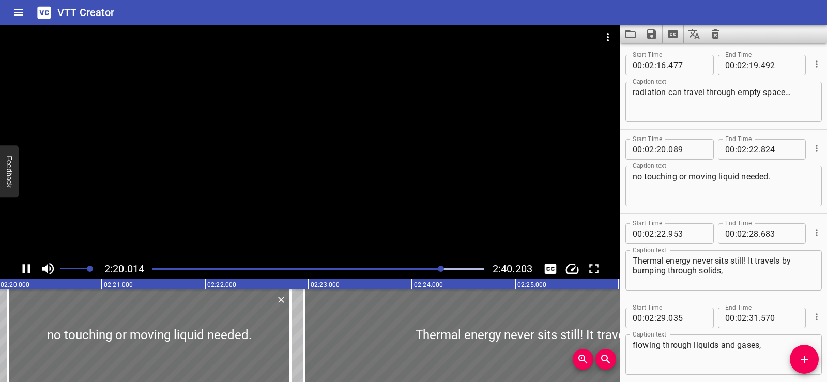
scroll to position [2520, 0]
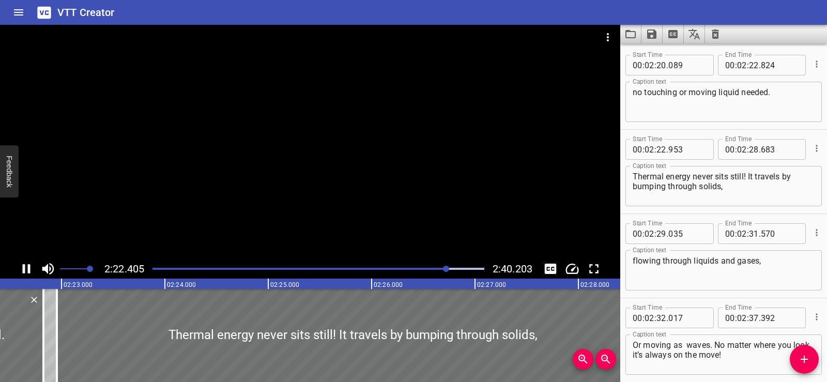
click at [320, 128] on div at bounding box center [310, 142] width 621 height 234
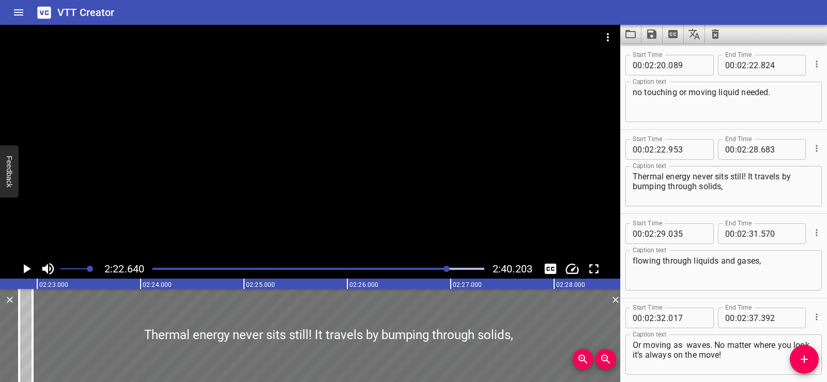
click at [320, 128] on div at bounding box center [310, 142] width 621 height 234
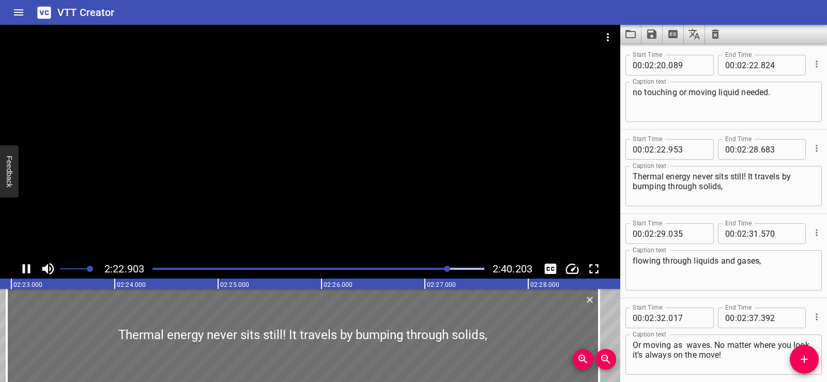
scroll to position [0, 14780]
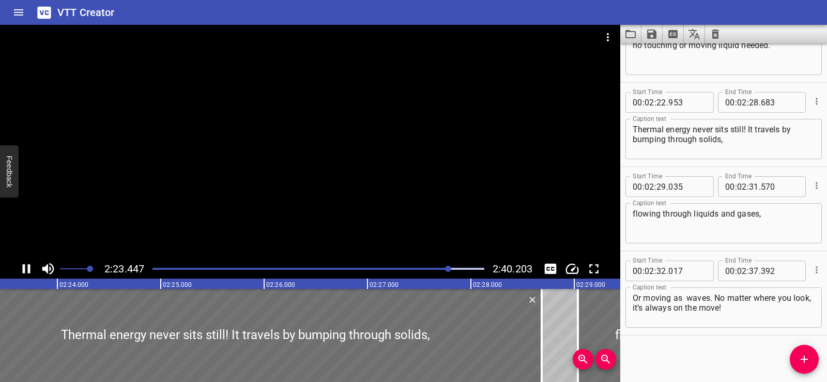
click at [320, 116] on div at bounding box center [310, 142] width 621 height 234
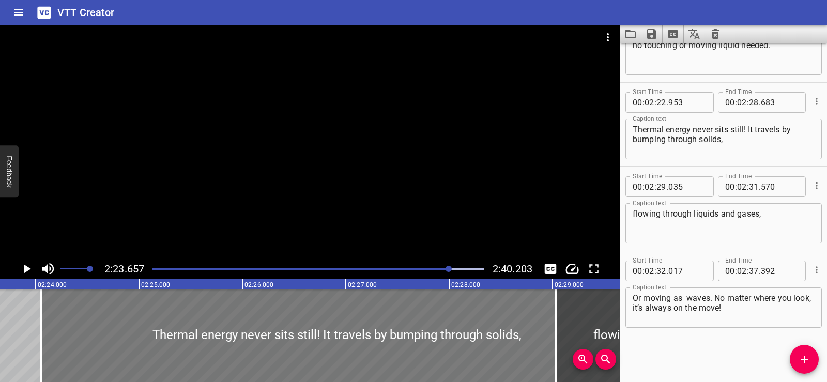
drag, startPoint x: 214, startPoint y: 352, endPoint x: 312, endPoint y: 372, distance: 100.3
click at [326, 360] on div at bounding box center [337, 335] width 593 height 93
type input "24"
type input "038"
type input "29"
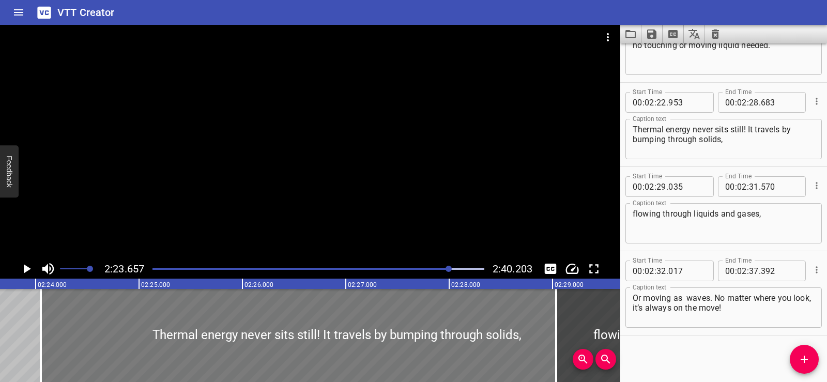
type input "768"
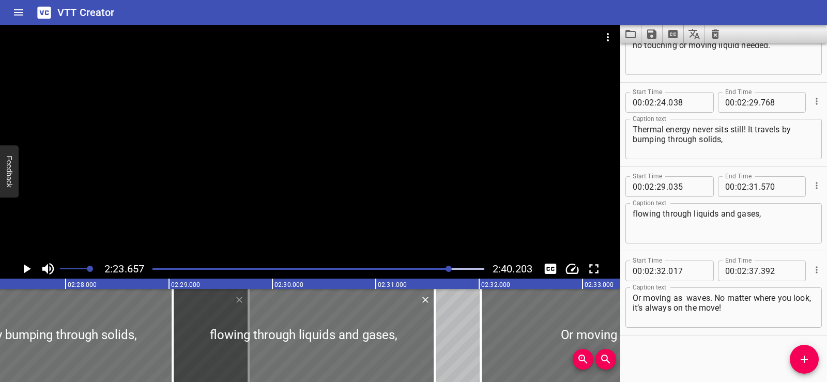
scroll to position [0, 15257]
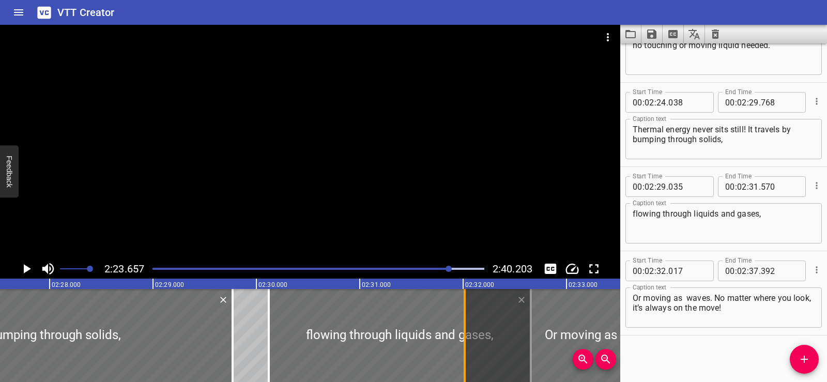
drag, startPoint x: 370, startPoint y: 344, endPoint x: 464, endPoint y: 338, distance: 94.3
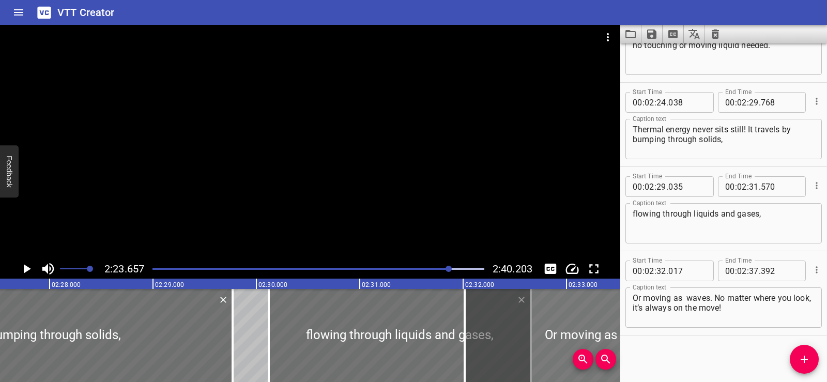
type input "30"
type input "120"
type input "32"
type input "655"
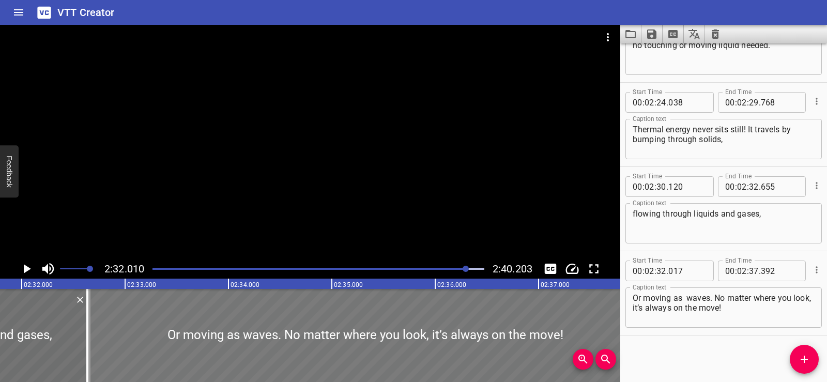
scroll to position [0, 15722]
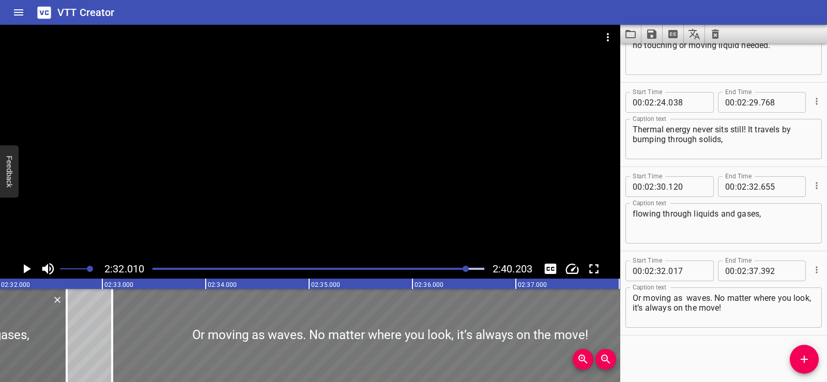
click at [305, 314] on div at bounding box center [390, 335] width 556 height 93
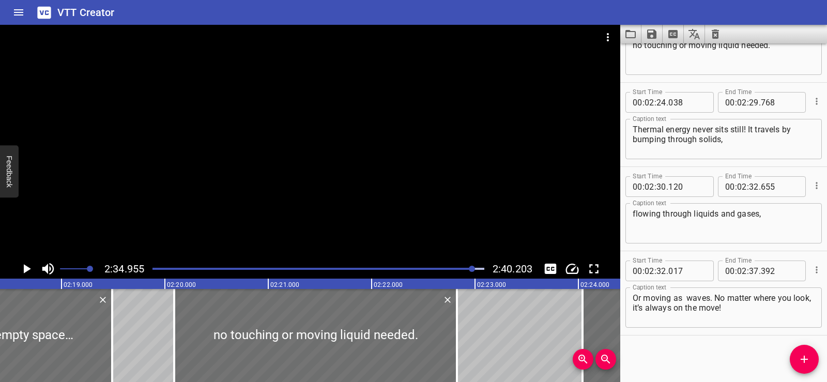
scroll to position [0, 14219]
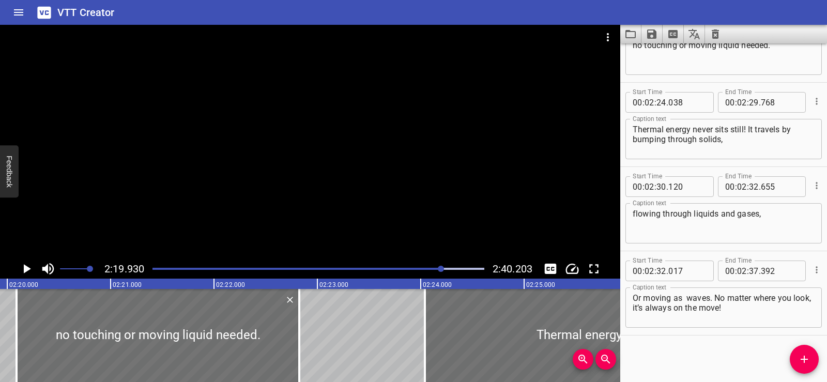
click at [393, 160] on div at bounding box center [310, 142] width 621 height 234
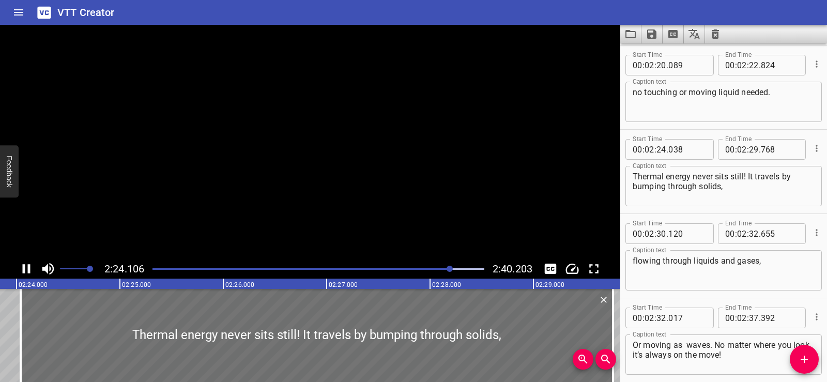
scroll to position [2576, 0]
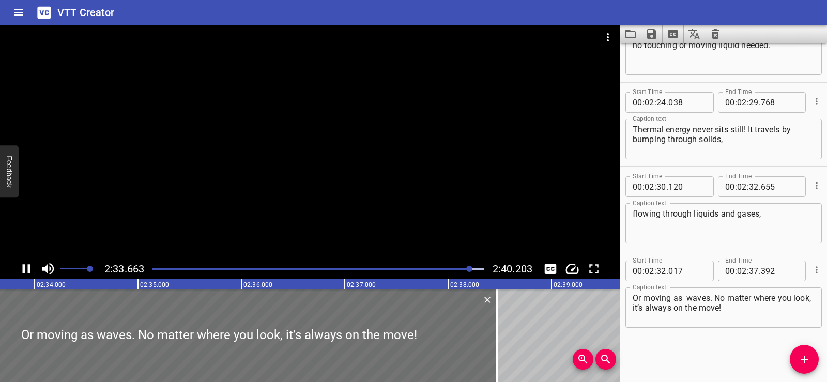
click at [384, 163] on div at bounding box center [310, 142] width 621 height 234
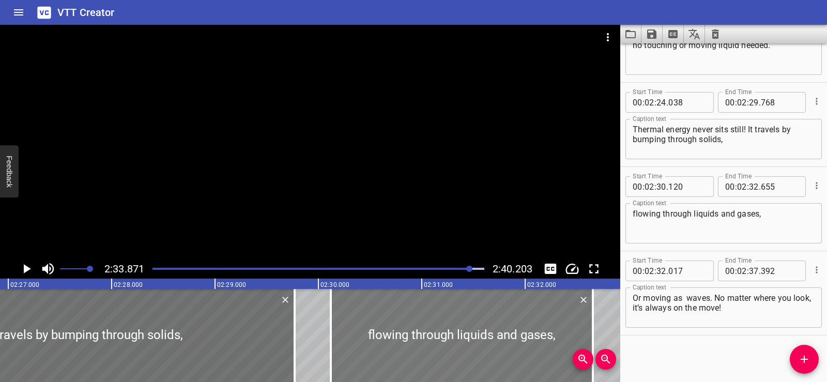
scroll to position [0, 15179]
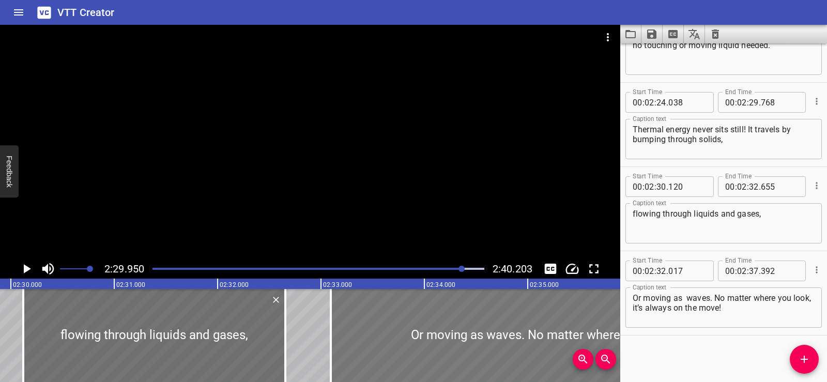
scroll to position [0, 15509]
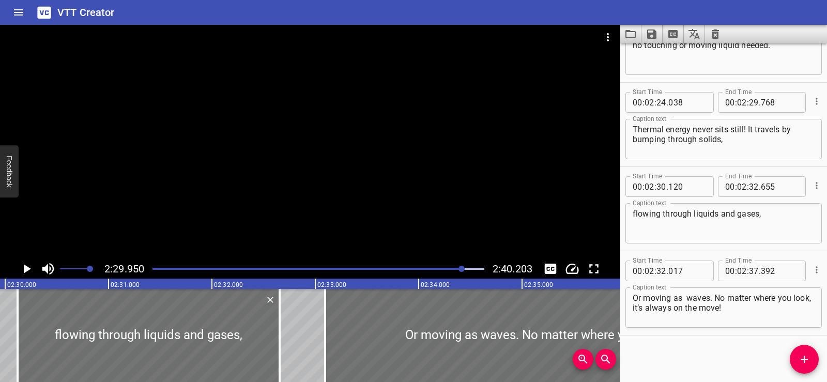
click at [261, 132] on div at bounding box center [310, 142] width 621 height 234
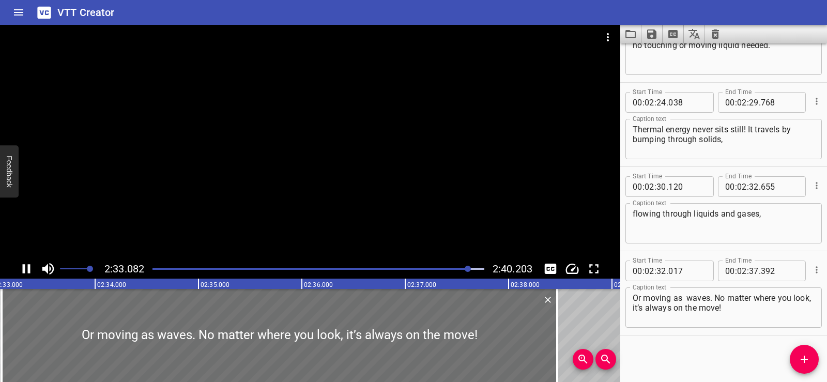
click at [279, 132] on div at bounding box center [310, 142] width 621 height 234
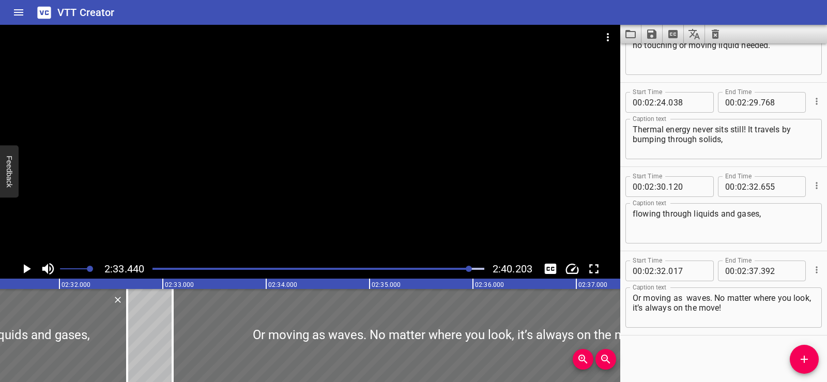
scroll to position [0, 15598]
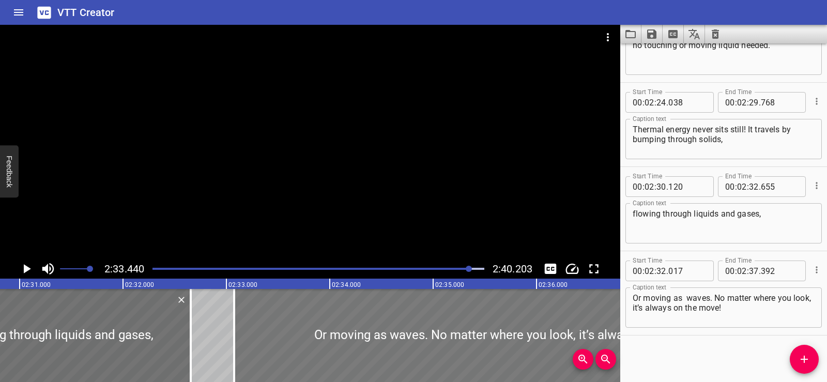
drag, startPoint x: 417, startPoint y: 328, endPoint x: 415, endPoint y: 334, distance: 6.5
click at [415, 334] on div at bounding box center [512, 335] width 556 height 93
type input "31"
type input "997"
type input "372"
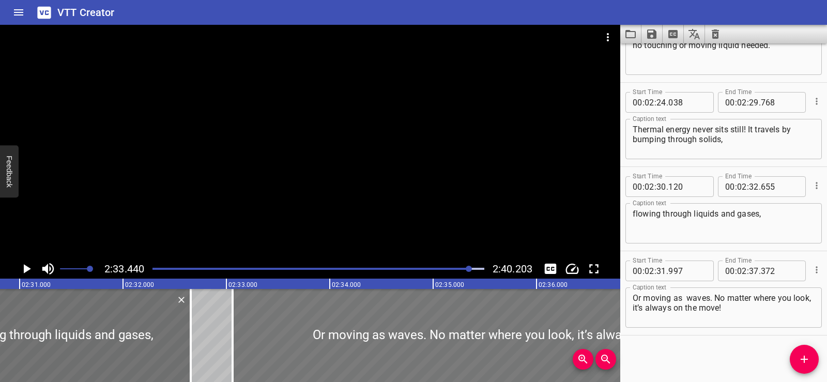
drag, startPoint x: 311, startPoint y: 336, endPoint x: 421, endPoint y: 344, distance: 110.5
click at [421, 344] on div at bounding box center [511, 335] width 556 height 93
type input "33"
type input "062"
type input "38"
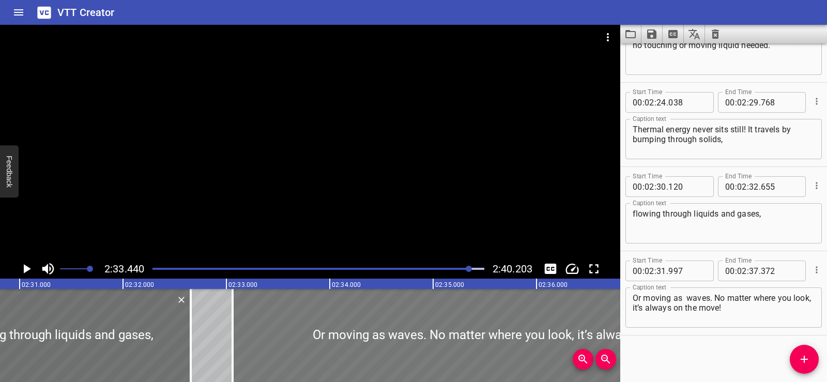
type input "437"
click at [81, 324] on div at bounding box center [60, 335] width 262 height 93
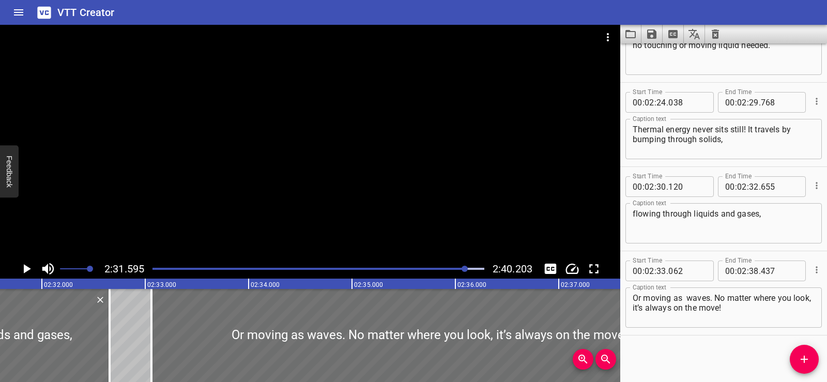
click at [365, 133] on div at bounding box center [310, 142] width 621 height 234
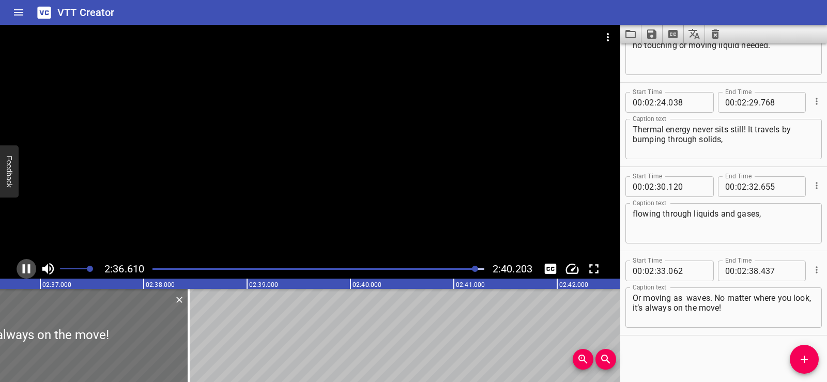
click at [19, 270] on icon "Play/Pause" at bounding box center [27, 269] width 16 height 16
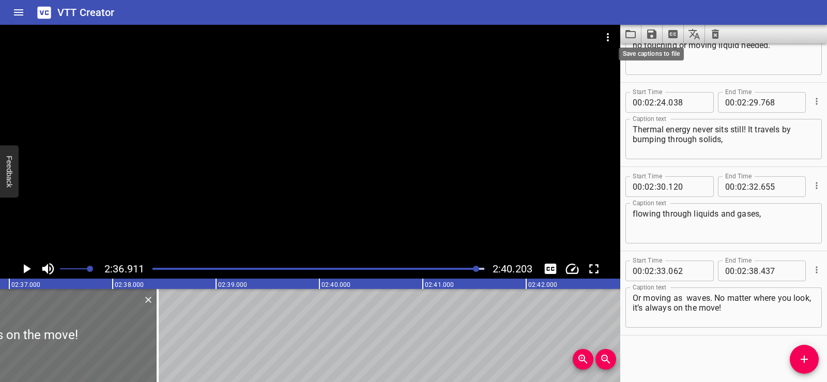
click at [656, 31] on icon "Save captions to file" at bounding box center [651, 33] width 9 height 9
click at [670, 56] on li "Save to VTT file" at bounding box center [680, 57] width 76 height 19
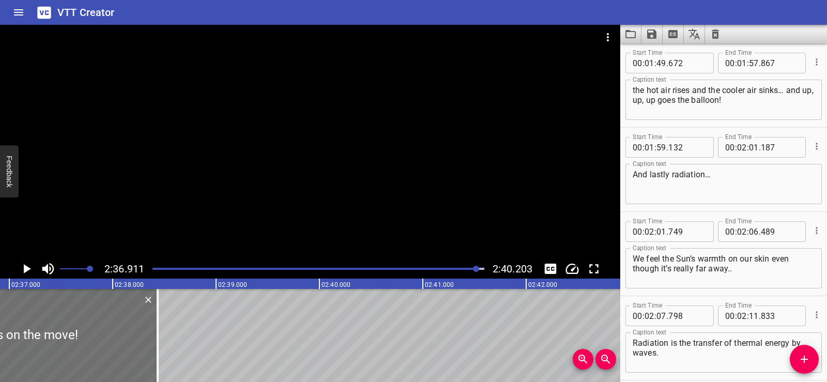
scroll to position [2095, 0]
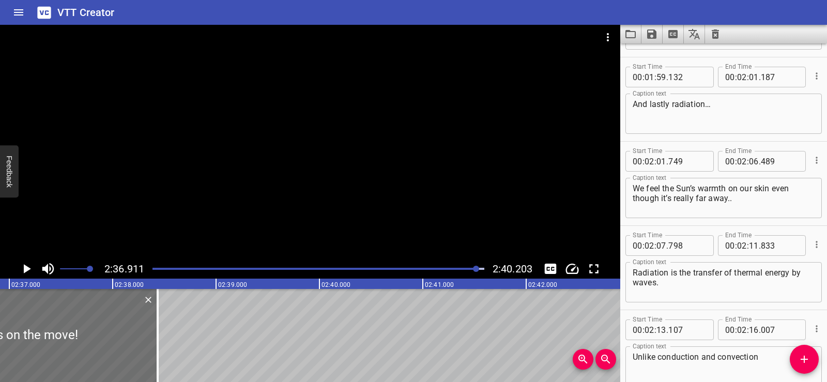
click at [653, 37] on icon "Save captions to file" at bounding box center [652, 34] width 12 height 12
click at [662, 54] on li "Save to VTT file" at bounding box center [680, 57] width 76 height 19
click at [721, 35] on icon "Clear captions" at bounding box center [716, 34] width 12 height 12
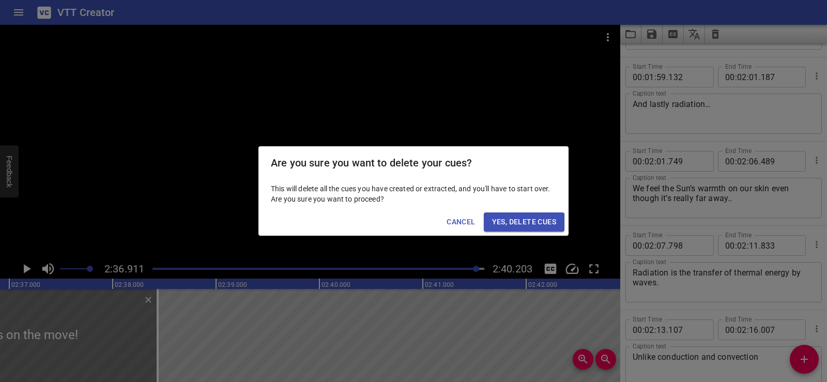
click at [518, 231] on button "Yes, Delete Cues" at bounding box center [524, 222] width 81 height 19
